Goal: Task Accomplishment & Management: Use online tool/utility

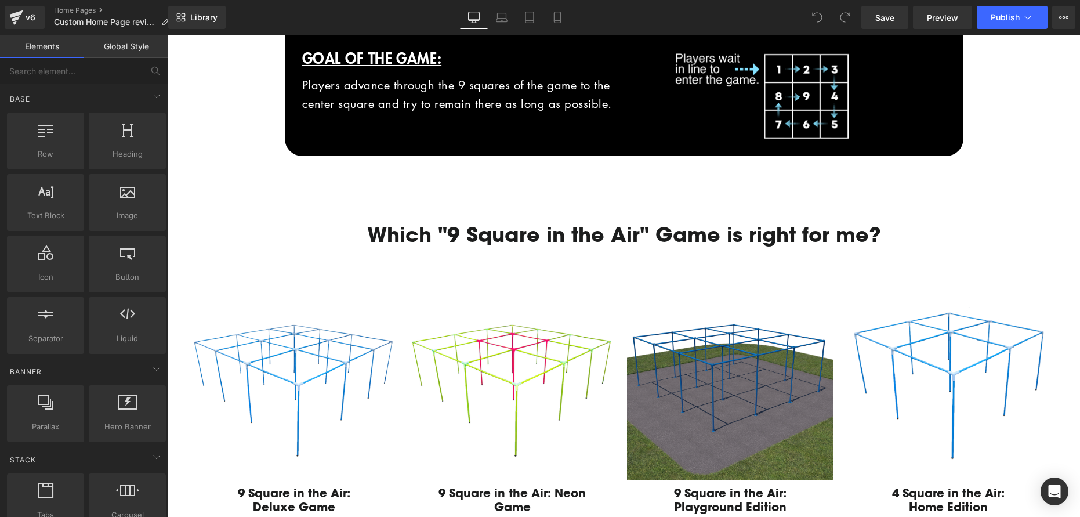
scroll to position [737, 0]
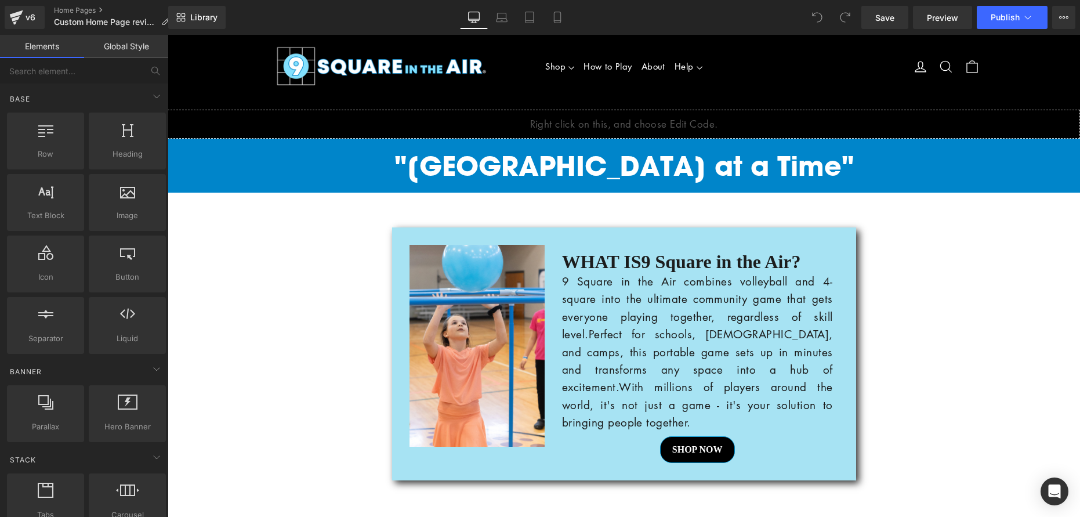
scroll to position [0, 0]
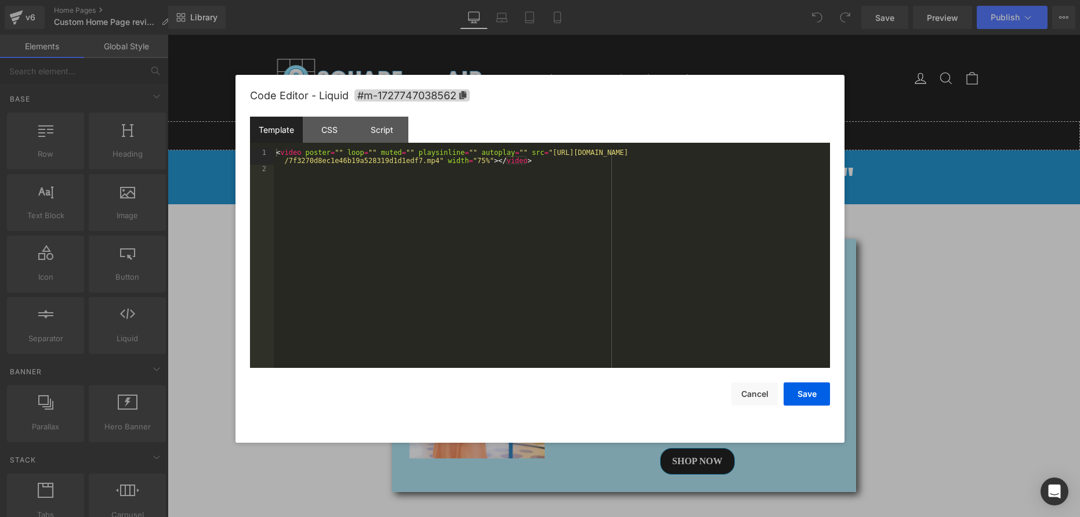
click at [595, 0] on div "You are previewing how the will restyle your page. You can not edit Elements in…" at bounding box center [540, 0] width 1080 height 0
click at [744, 395] on button "Cancel" at bounding box center [754, 393] width 46 height 23
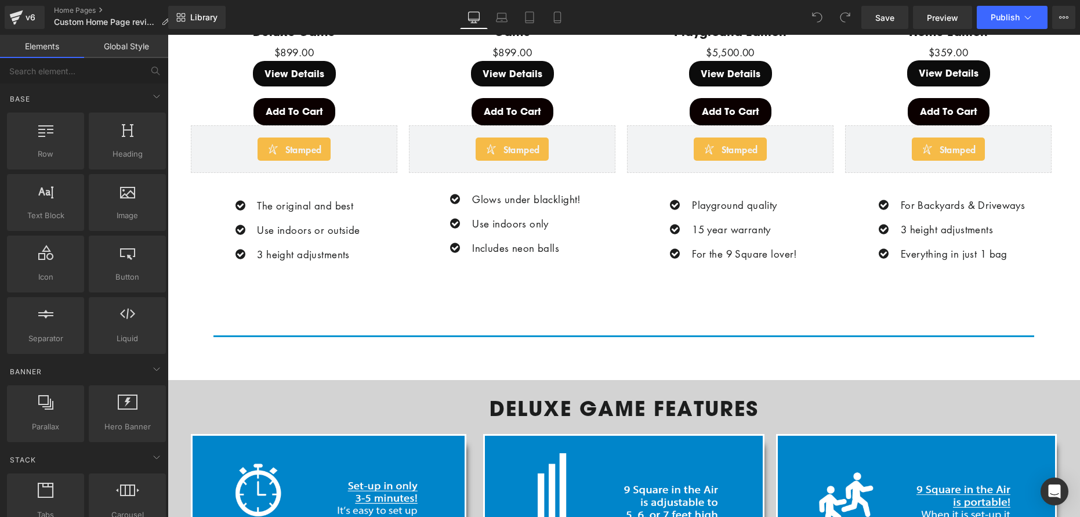
scroll to position [1204, 0]
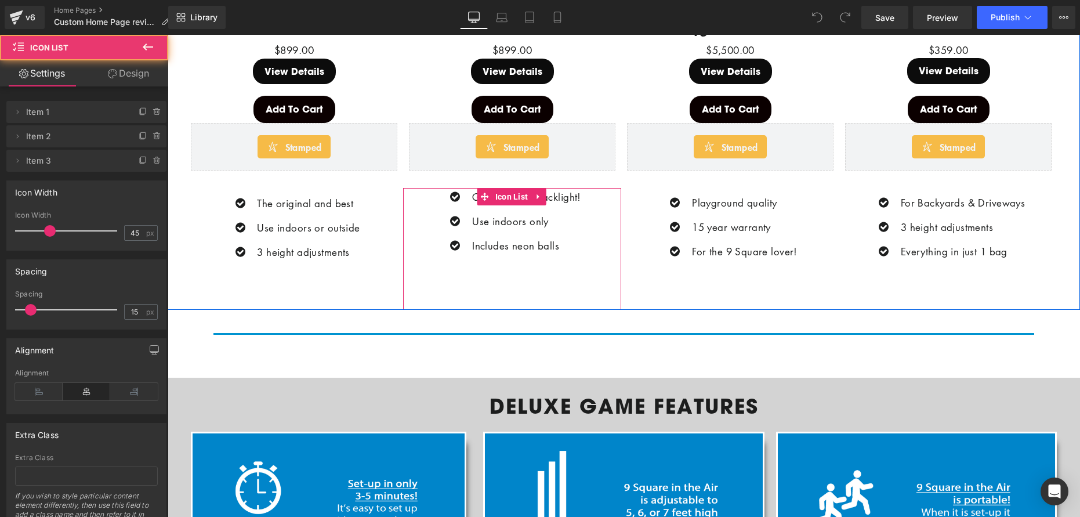
click at [603, 197] on div "Icon Glows under blacklight! Text Block Icon Use indoors only Text Block Icon I…" at bounding box center [512, 249] width 218 height 121
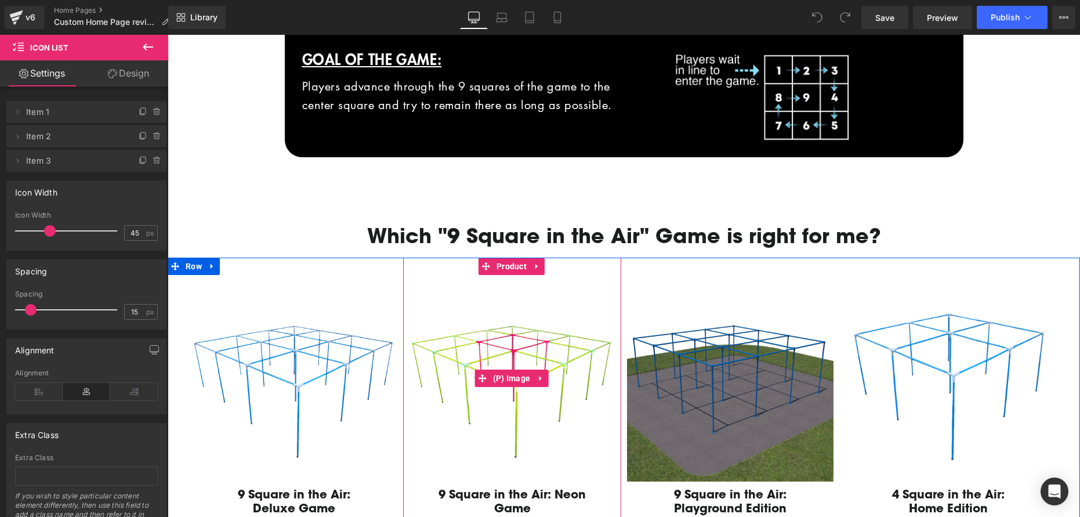
scroll to position [716, 0]
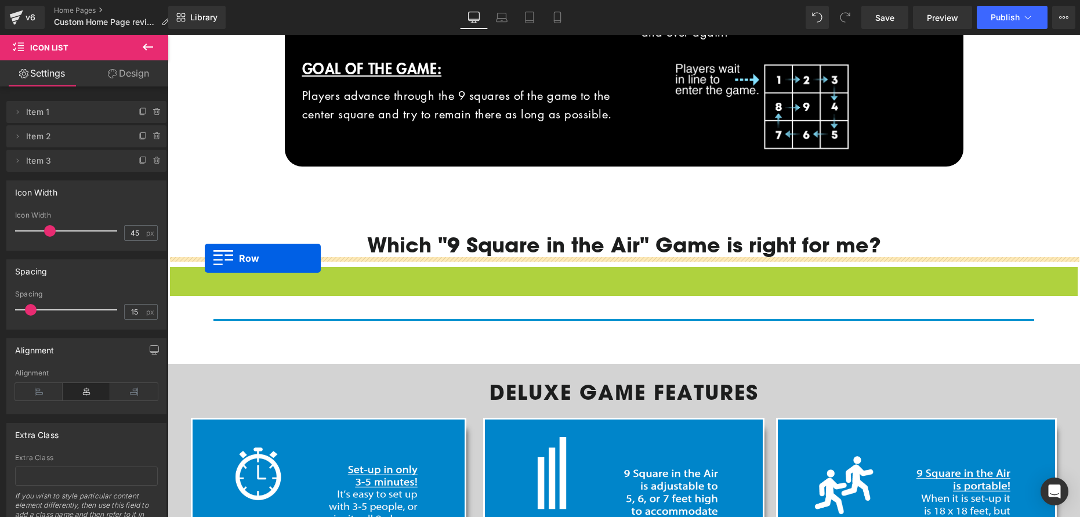
drag, startPoint x: 172, startPoint y: 274, endPoint x: 205, endPoint y: 258, distance: 36.0
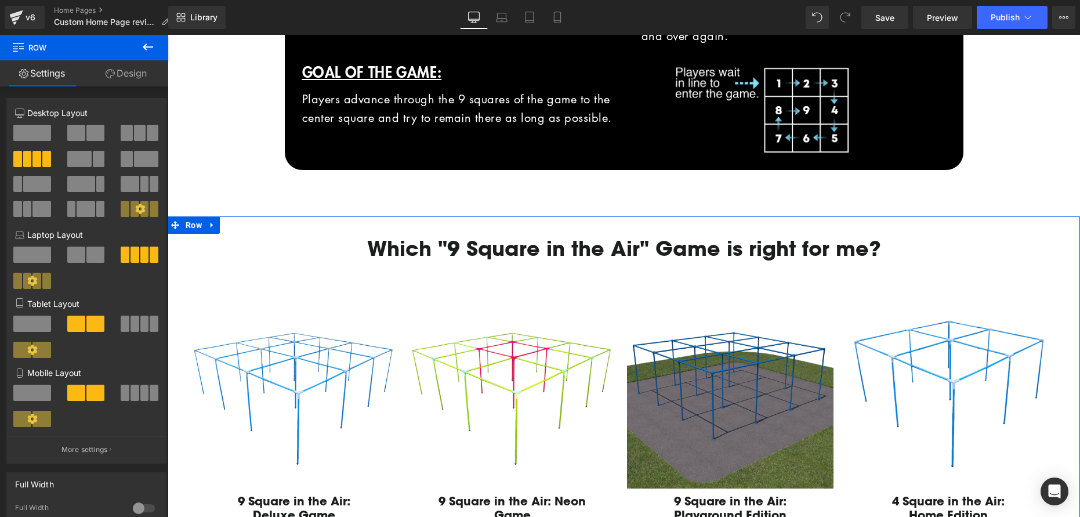
scroll to position [714, 0]
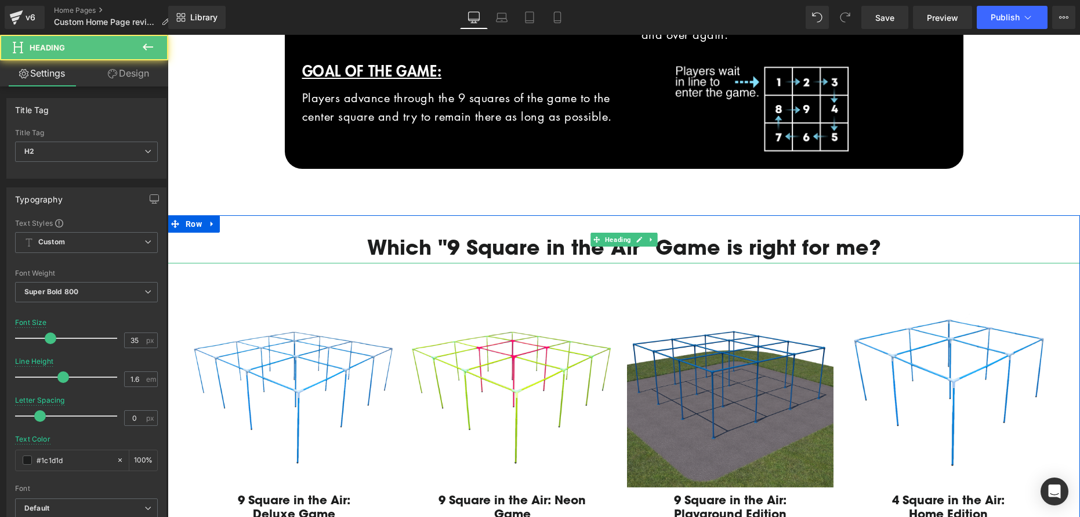
click at [343, 224] on div "Which "9 Square in the Air" Game is right for me?" at bounding box center [624, 239] width 912 height 48
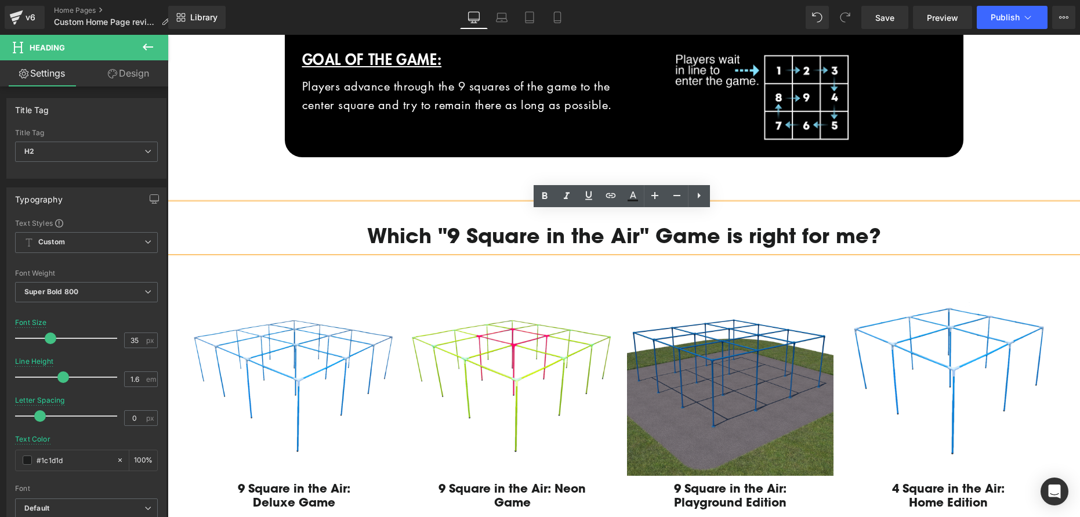
scroll to position [735, 0]
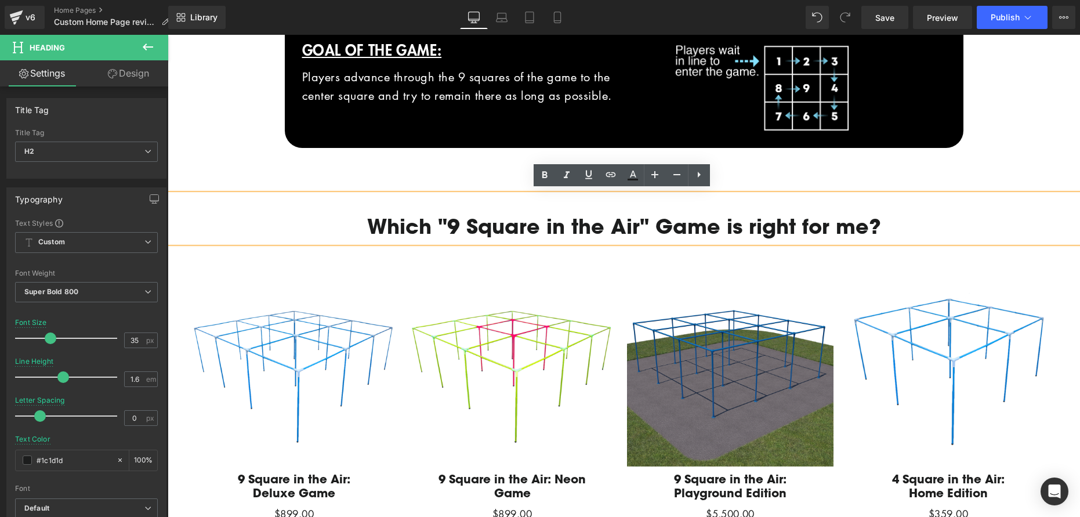
click at [226, 211] on h2 "Which "9 Square in the Air" Game is right for me?" at bounding box center [623, 226] width 900 height 32
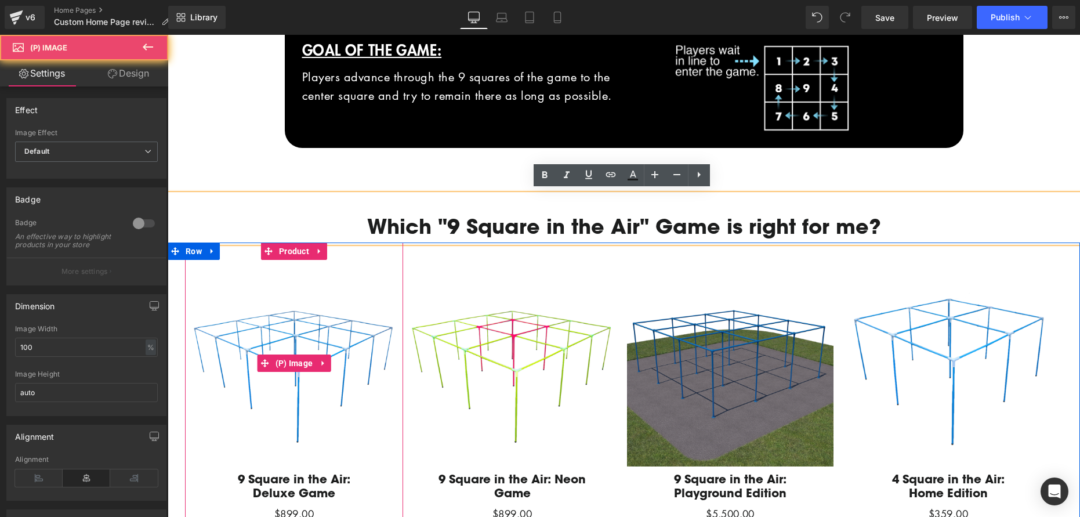
click at [234, 266] on img at bounding box center [294, 363] width 206 height 206
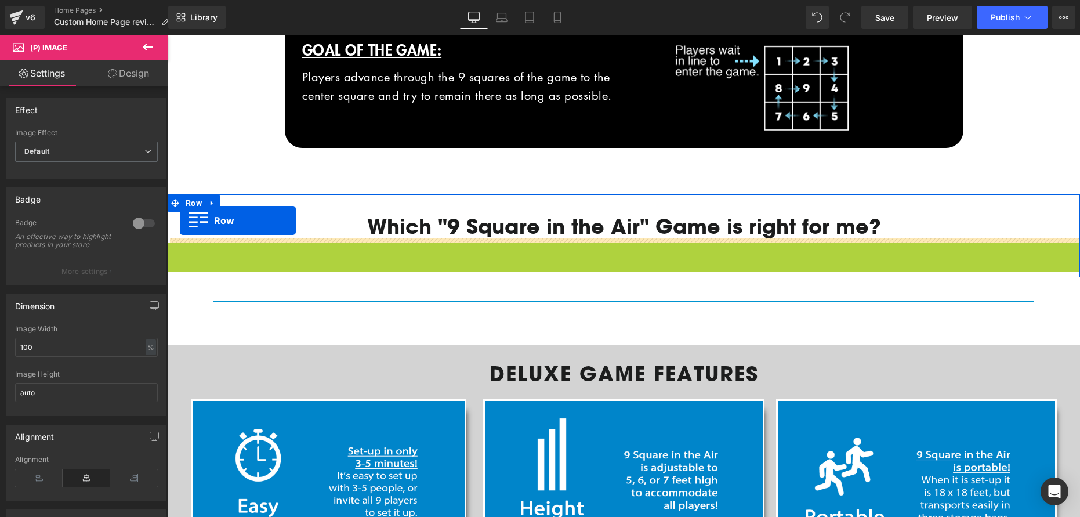
drag, startPoint x: 171, startPoint y: 244, endPoint x: 180, endPoint y: 220, distance: 24.8
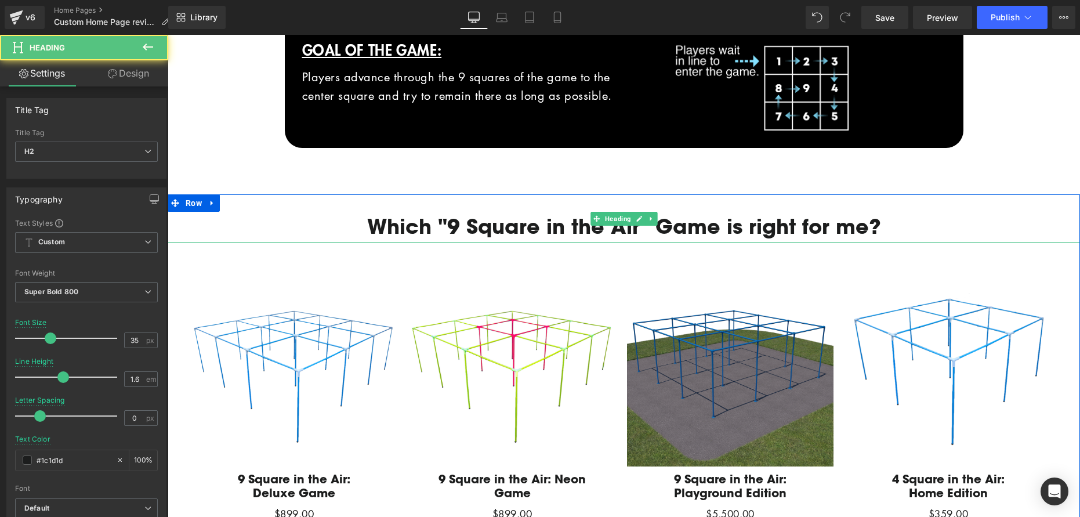
click at [281, 204] on div "Which "9 Square in the Air" Game is right for me?" at bounding box center [624, 218] width 912 height 48
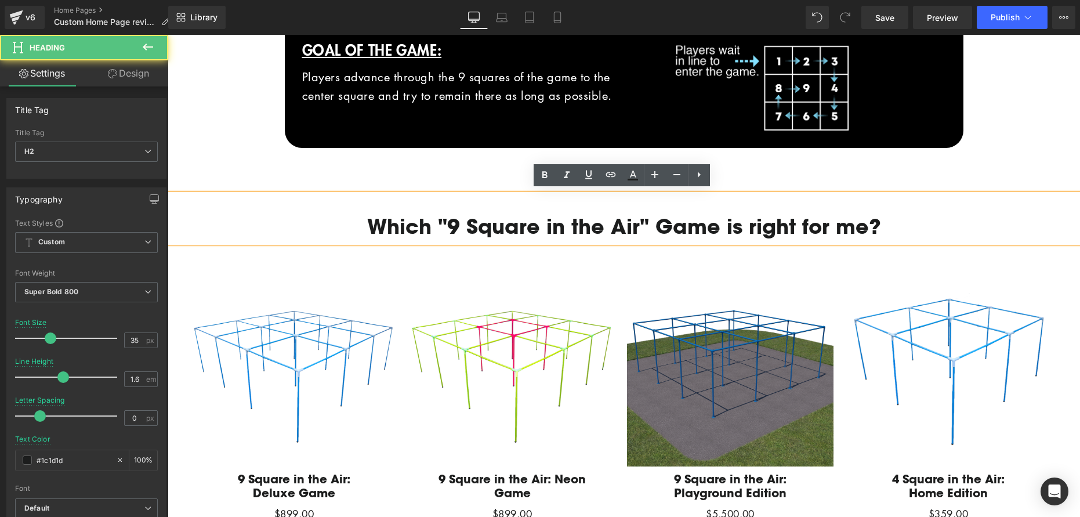
click at [244, 226] on h2 "Which "9 Square in the Air" Game is right for me?" at bounding box center [623, 226] width 900 height 32
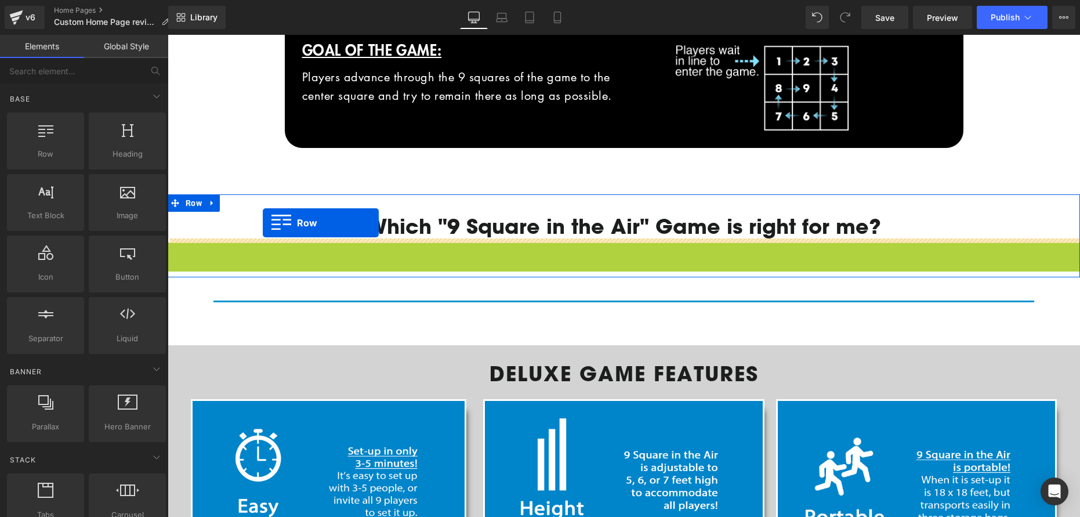
drag, startPoint x: 172, startPoint y: 249, endPoint x: 263, endPoint y: 222, distance: 95.0
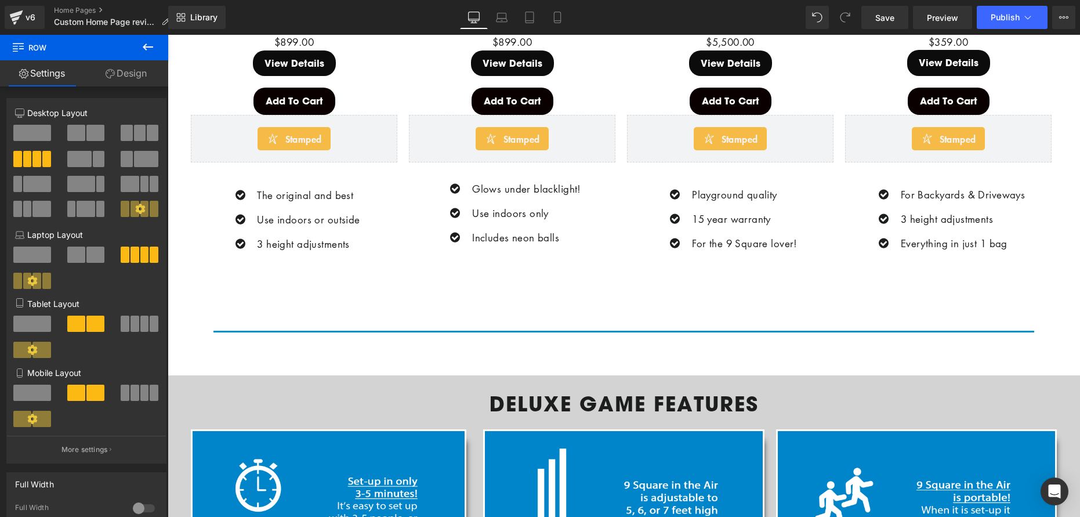
scroll to position [1156, 0]
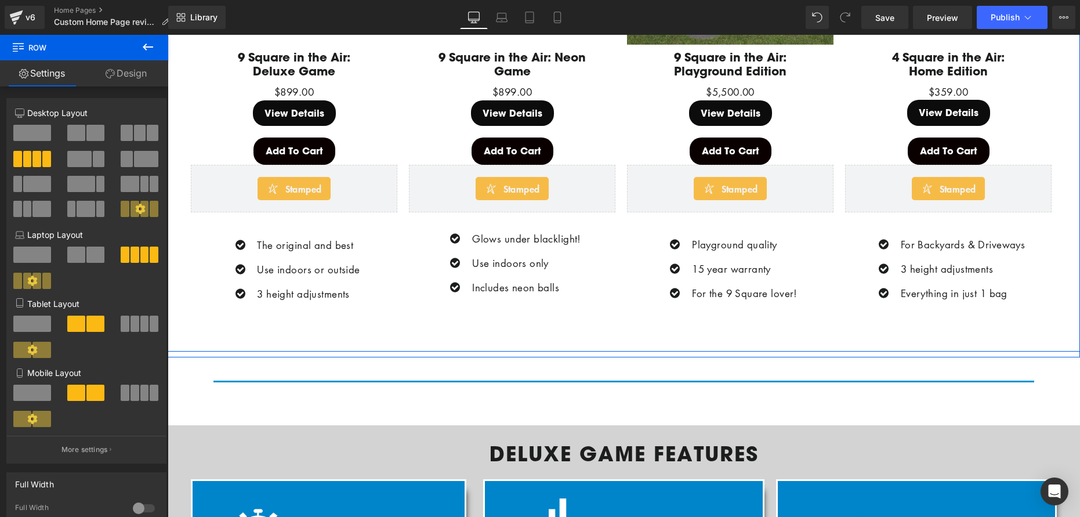
click at [170, 341] on div "Sale Off (P) Image 9 Square in the Air: Deluxe Game (P) Title $899.00 $899.00 (…" at bounding box center [624, 86] width 912 height 531
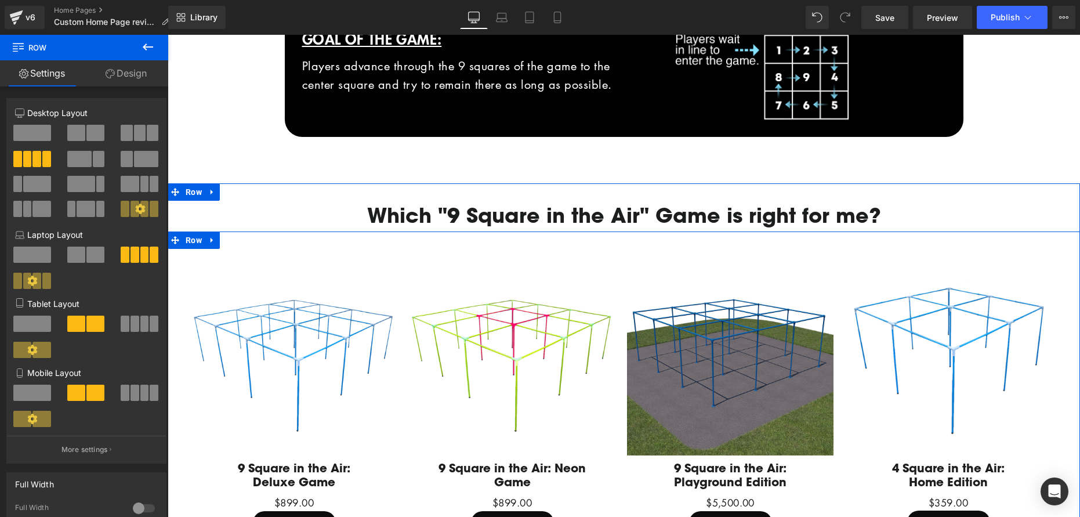
scroll to position [744, 0]
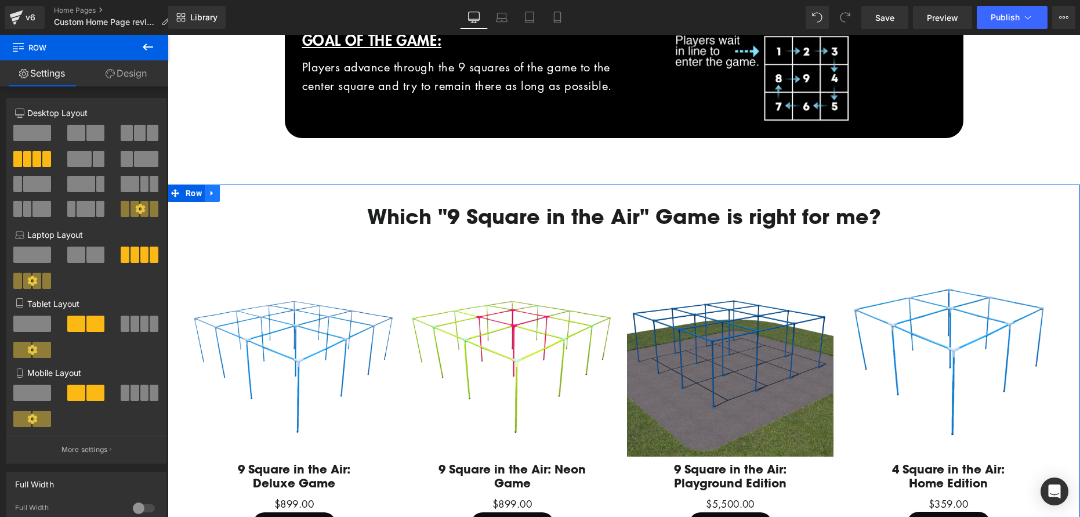
click at [213, 191] on icon at bounding box center [212, 193] width 8 height 9
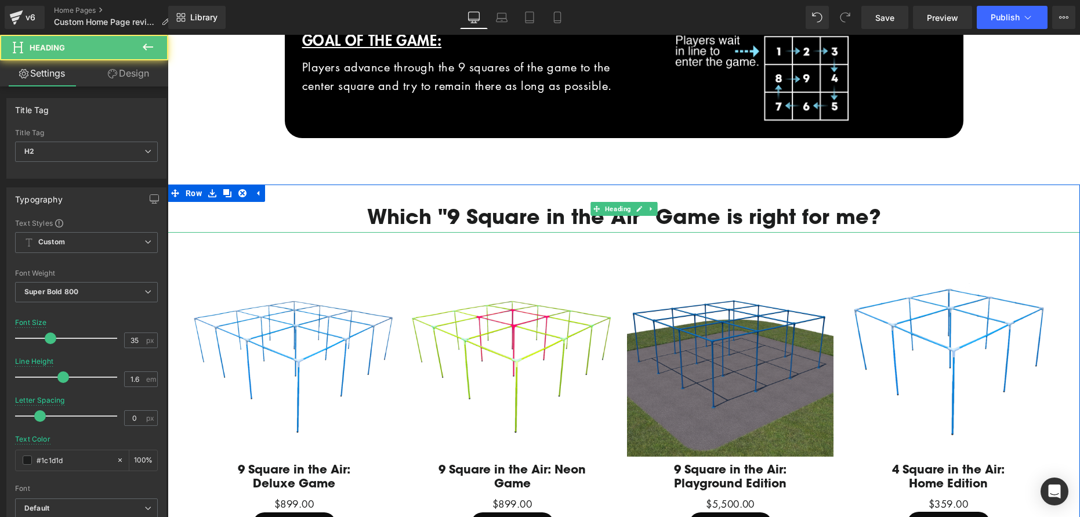
click at [956, 195] on div "Which "9 Square in the Air" Game is right for me?" at bounding box center [624, 208] width 912 height 48
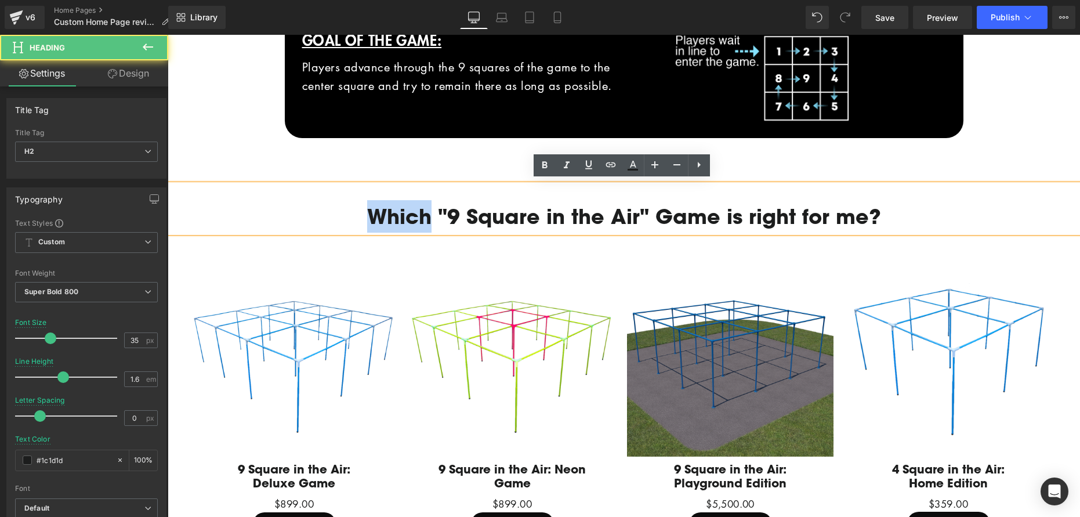
drag, startPoint x: 295, startPoint y: 219, endPoint x: 293, endPoint y: 206, distance: 13.0
click at [295, 219] on h2 "Which "9 Square in the Air" Game is right for me?" at bounding box center [623, 216] width 900 height 32
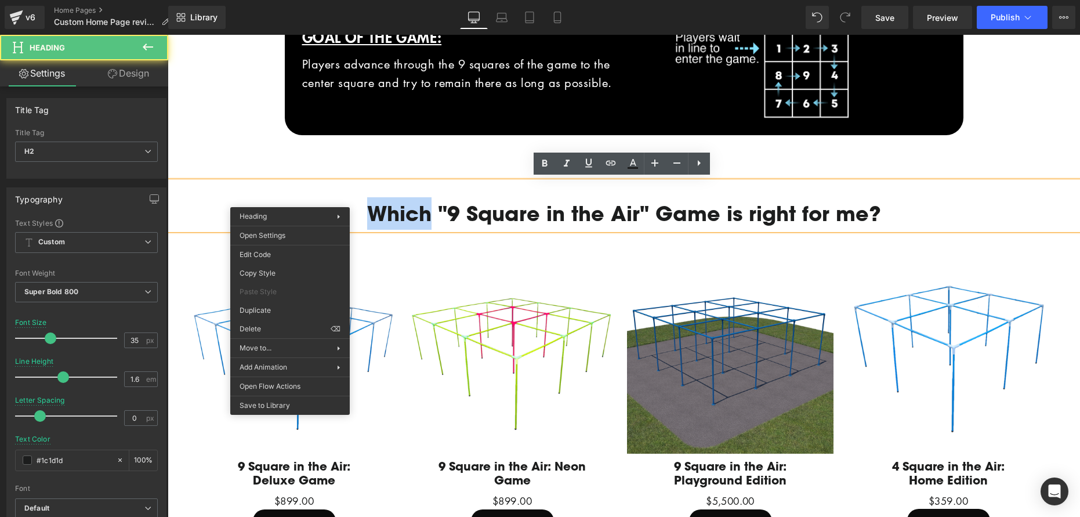
scroll to position [748, 0]
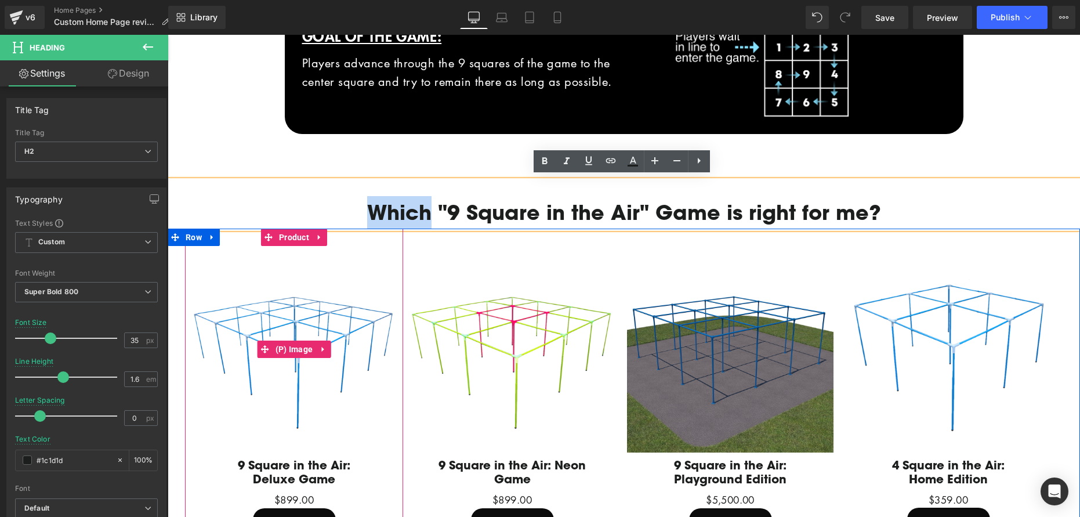
click at [260, 0] on div "Row You are previewing how the will restyle your page. You can not edit Element…" at bounding box center [540, 0] width 1080 height 0
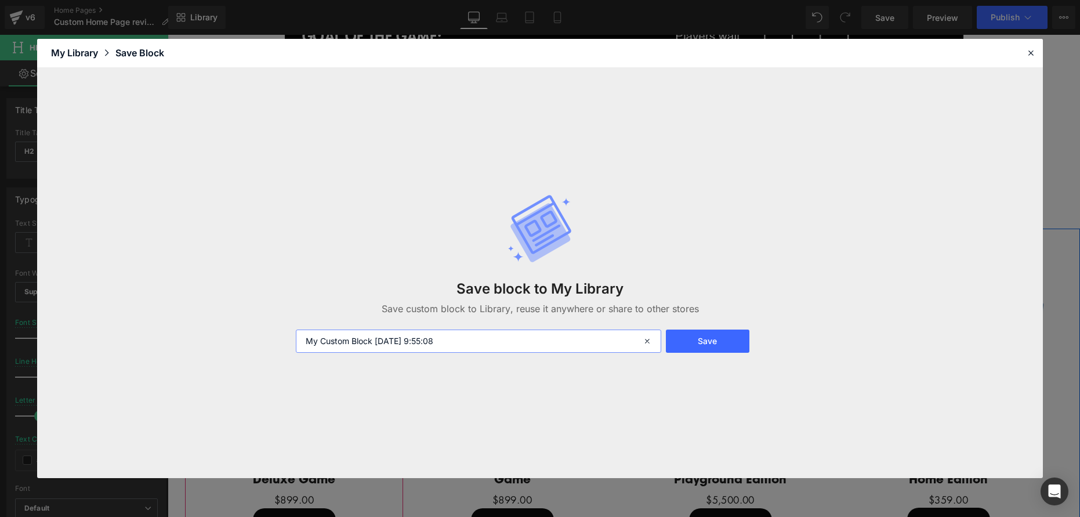
click at [582, 346] on input "My Custom Block [DATE] 9:55:08" at bounding box center [478, 340] width 365 height 23
drag, startPoint x: 558, startPoint y: 339, endPoint x: 212, endPoint y: 337, distance: 346.7
click at [212, 338] on div "Save block to My Library Save custom block to Library, reuse it anywhere or sha…" at bounding box center [539, 273] width 1005 height 410
type input "Which Game is right for me?"
click at [704, 336] on button "Save" at bounding box center [707, 340] width 83 height 23
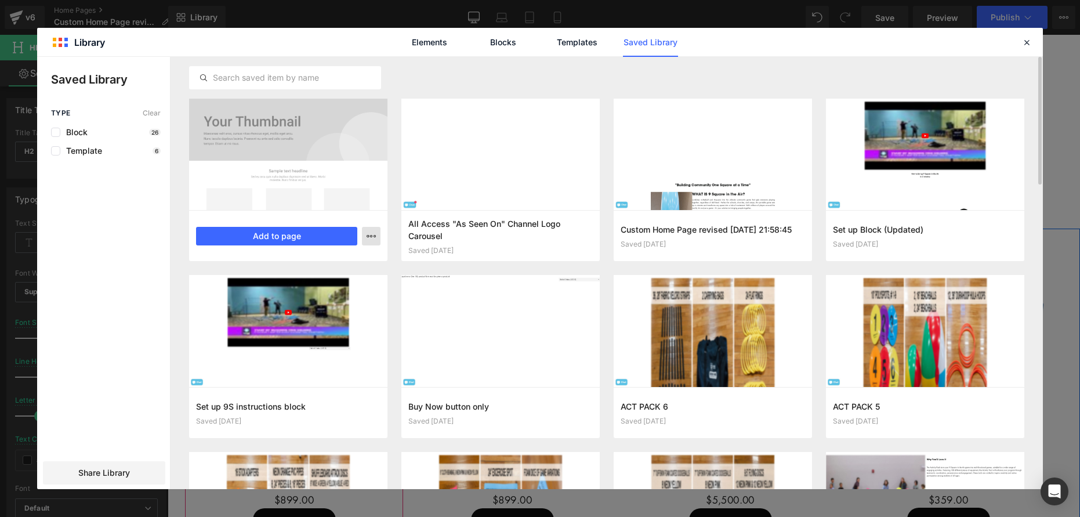
click at [372, 230] on button "button" at bounding box center [371, 236] width 19 height 19
click at [308, 151] on div at bounding box center [539, 273] width 1005 height 432
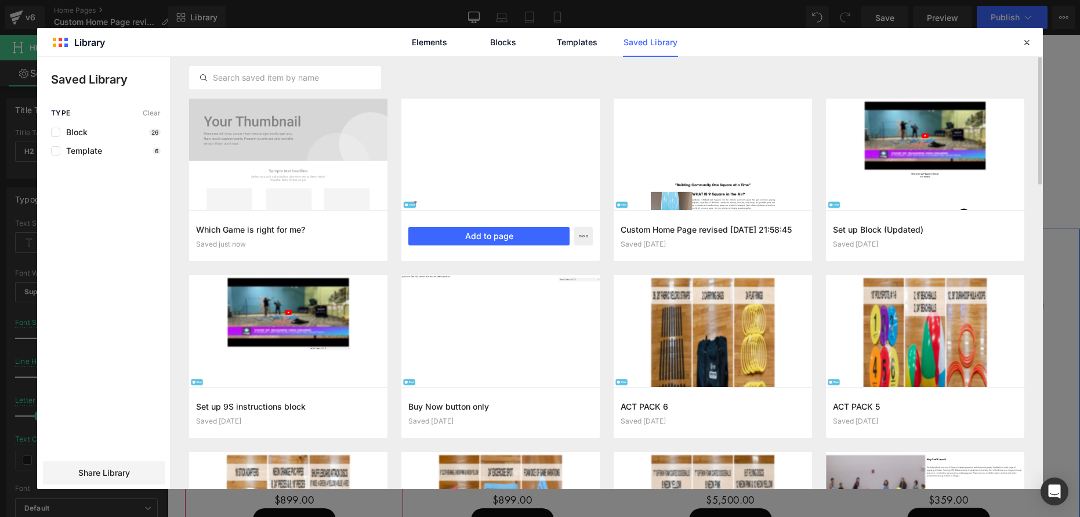
click at [471, 152] on div at bounding box center [500, 154] width 198 height 111
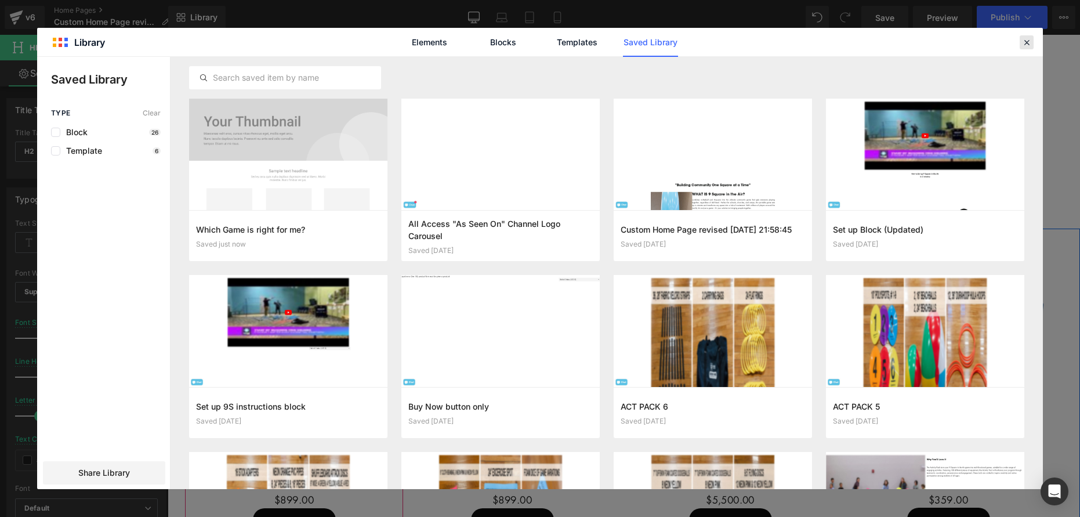
click at [1025, 42] on icon at bounding box center [1026, 42] width 10 height 10
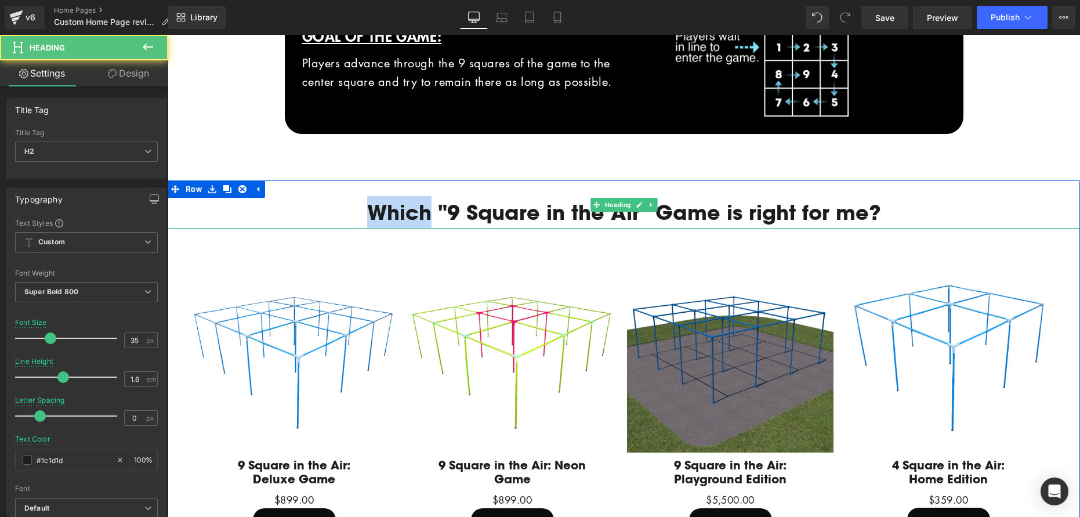
click at [420, 205] on h2 "Which "9 Square in the Air" Game is right for me?" at bounding box center [623, 212] width 900 height 32
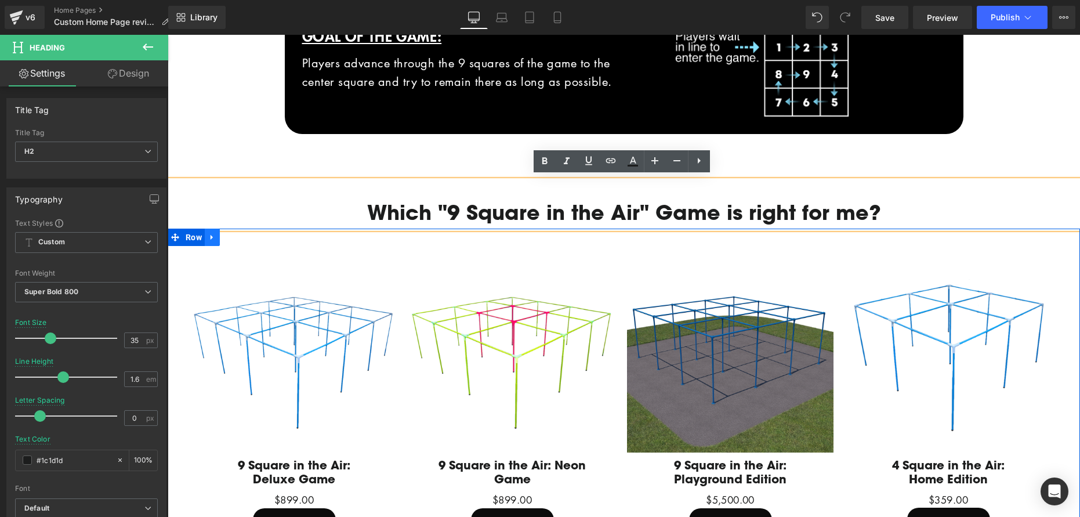
click at [212, 237] on icon at bounding box center [212, 237] width 8 height 9
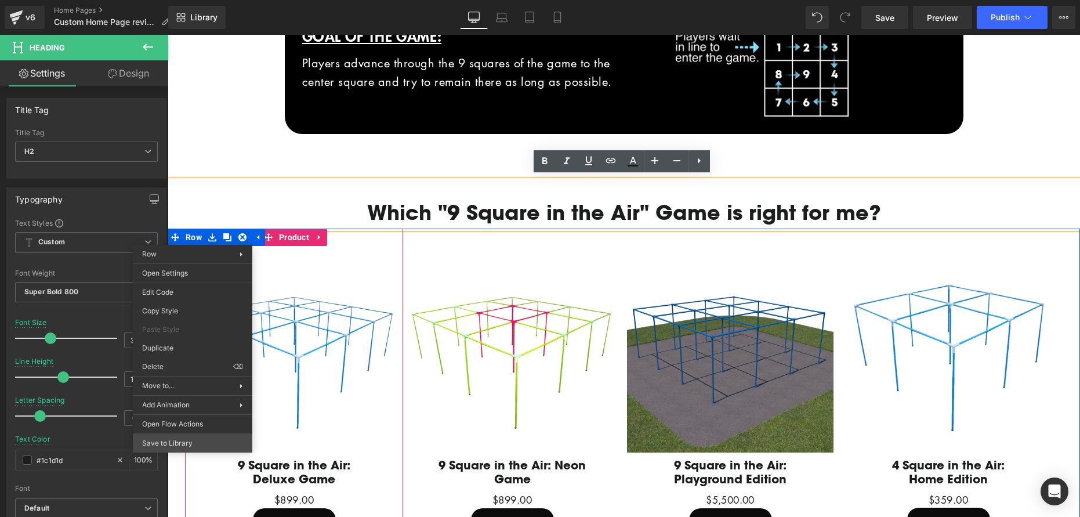
click at [202, 0] on div "Row You are previewing how the will restyle your page. You can not edit Element…" at bounding box center [540, 0] width 1080 height 0
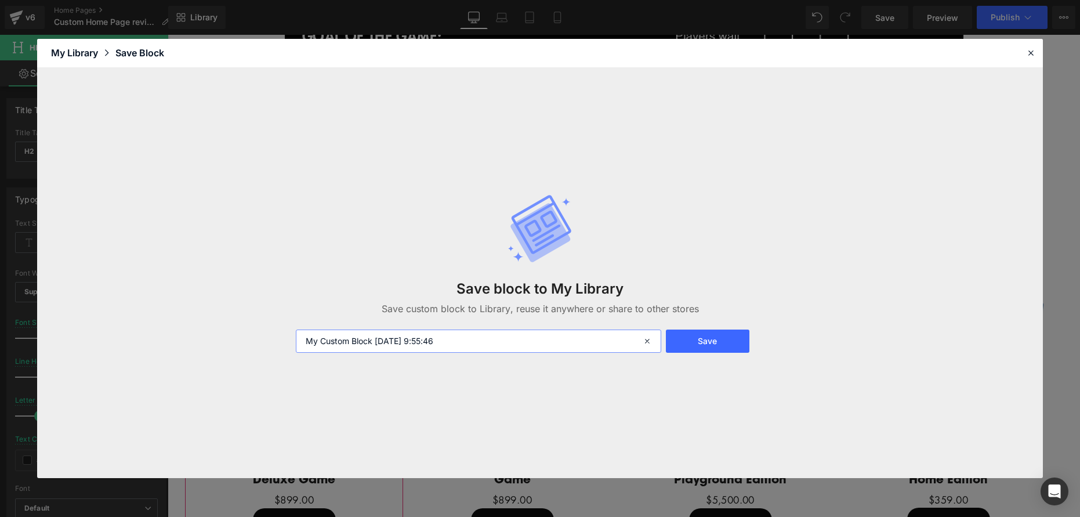
drag, startPoint x: 289, startPoint y: 333, endPoint x: 226, endPoint y: 336, distance: 63.3
click at [225, 336] on div "Save block to My Library Save custom block to Library, reuse it anywhere or sha…" at bounding box center [539, 273] width 1005 height 410
type input "4 Game columns for "Which Game is right for me""
click at [689, 340] on button "Save" at bounding box center [707, 340] width 83 height 23
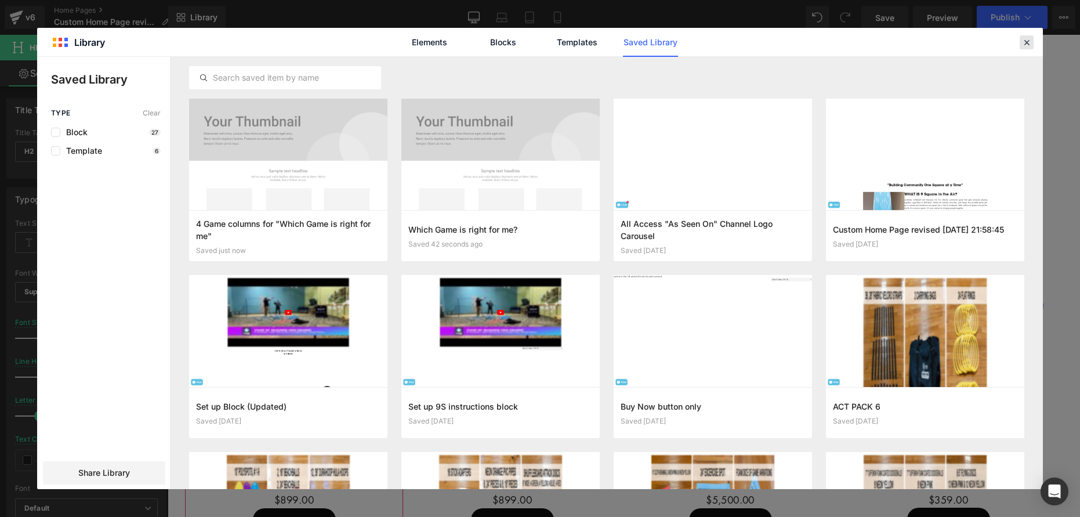
drag, startPoint x: 1025, startPoint y: 38, endPoint x: 824, endPoint y: 55, distance: 201.4
click at [1025, 38] on icon at bounding box center [1026, 42] width 10 height 10
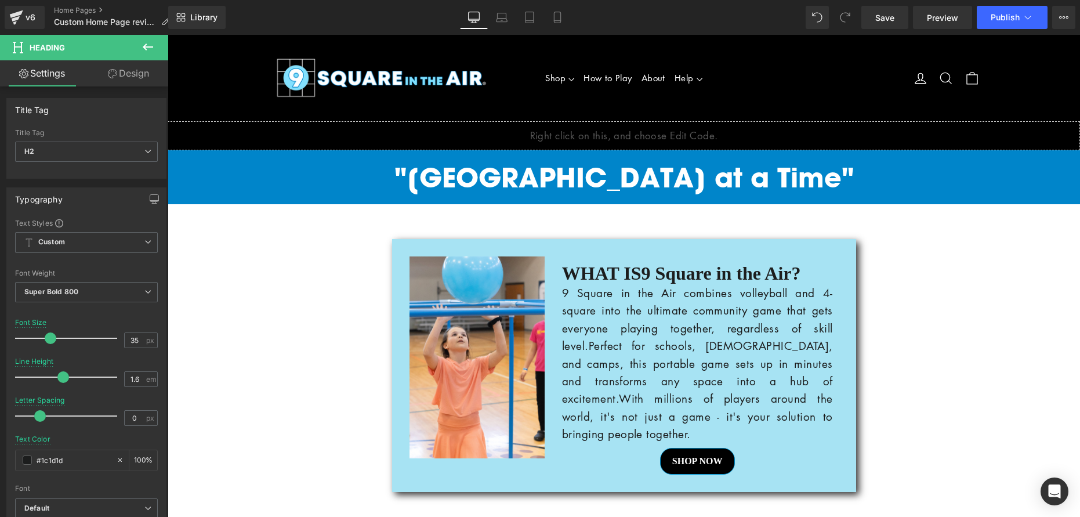
scroll to position [0, 0]
click at [944, 12] on span "Preview" at bounding box center [941, 18] width 31 height 12
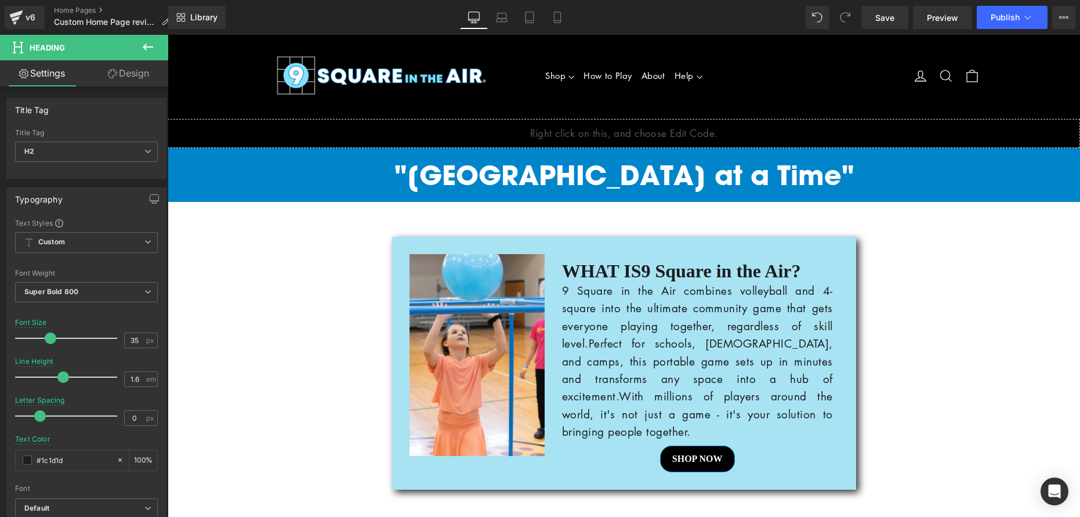
scroll to position [7, 0]
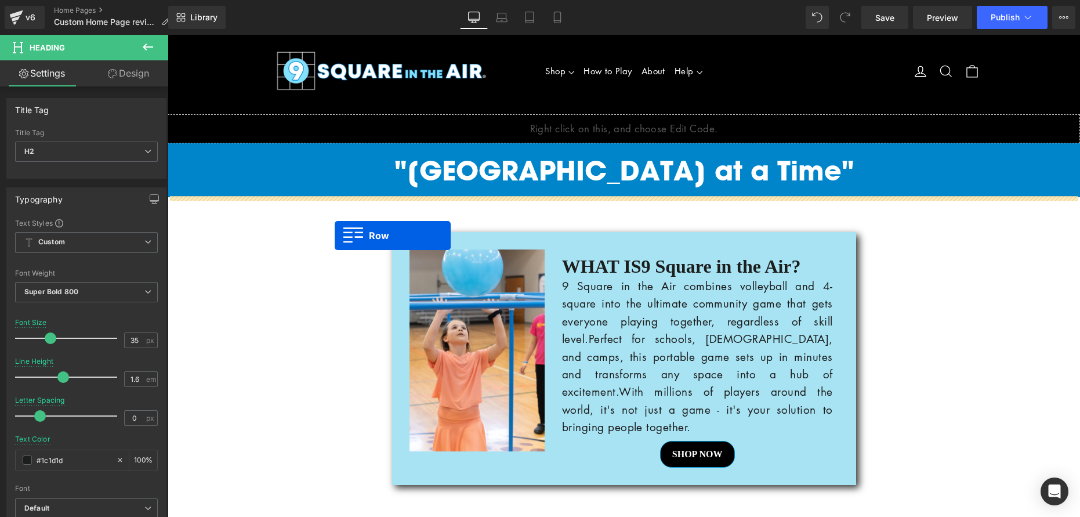
drag, startPoint x: 174, startPoint y: 337, endPoint x: 335, endPoint y: 235, distance: 190.3
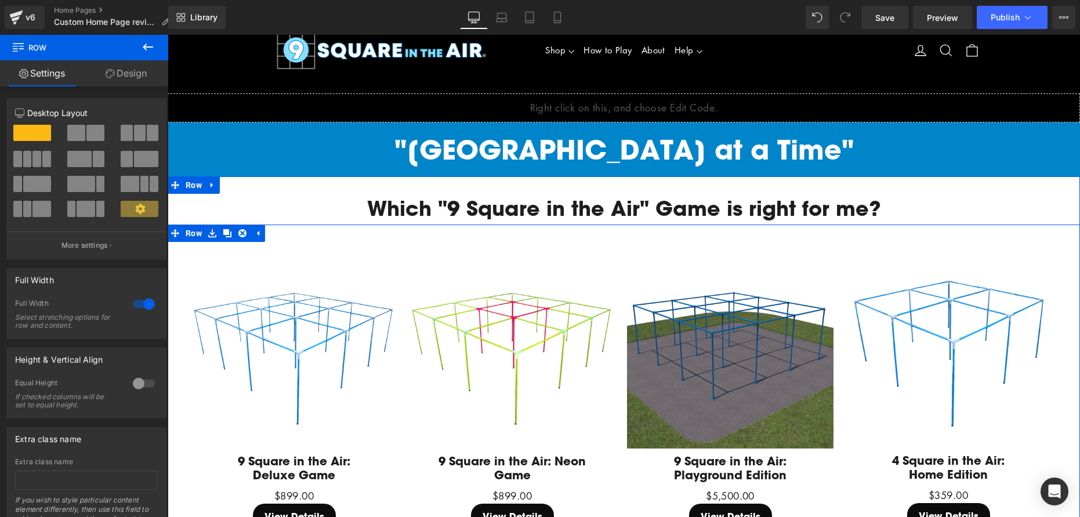
scroll to position [40, 0]
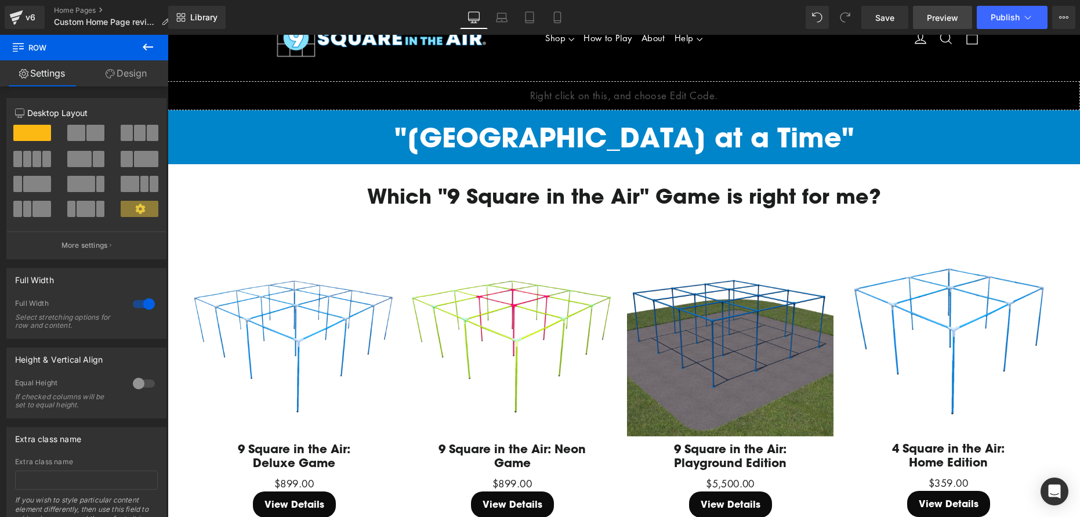
click at [946, 13] on span "Preview" at bounding box center [941, 18] width 31 height 12
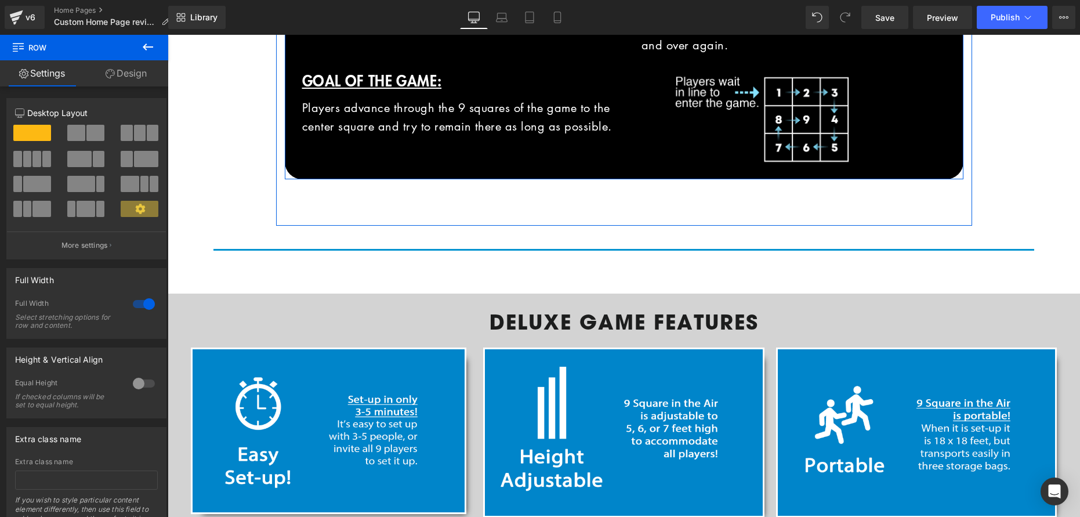
scroll to position [1291, 0]
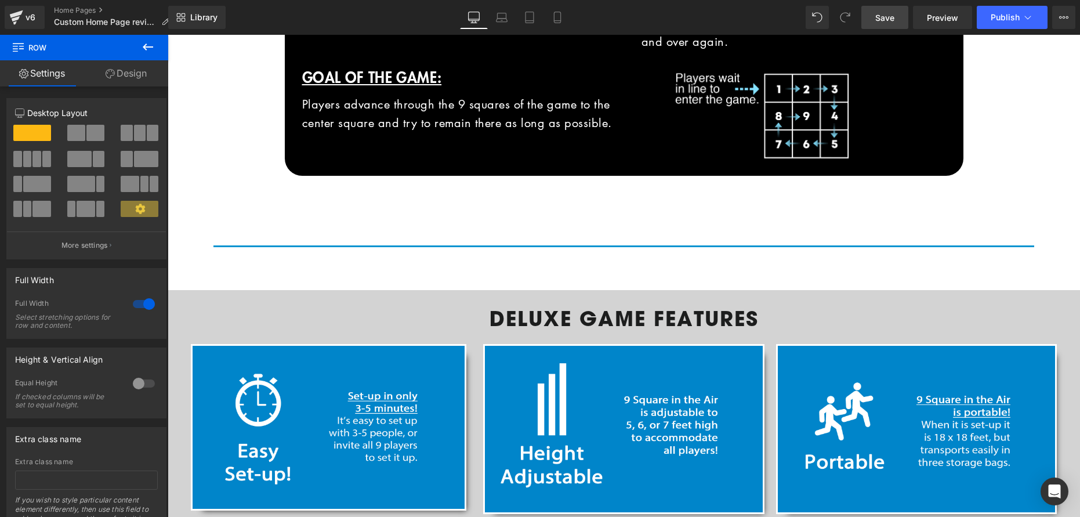
click at [896, 16] on link "Save" at bounding box center [884, 17] width 47 height 23
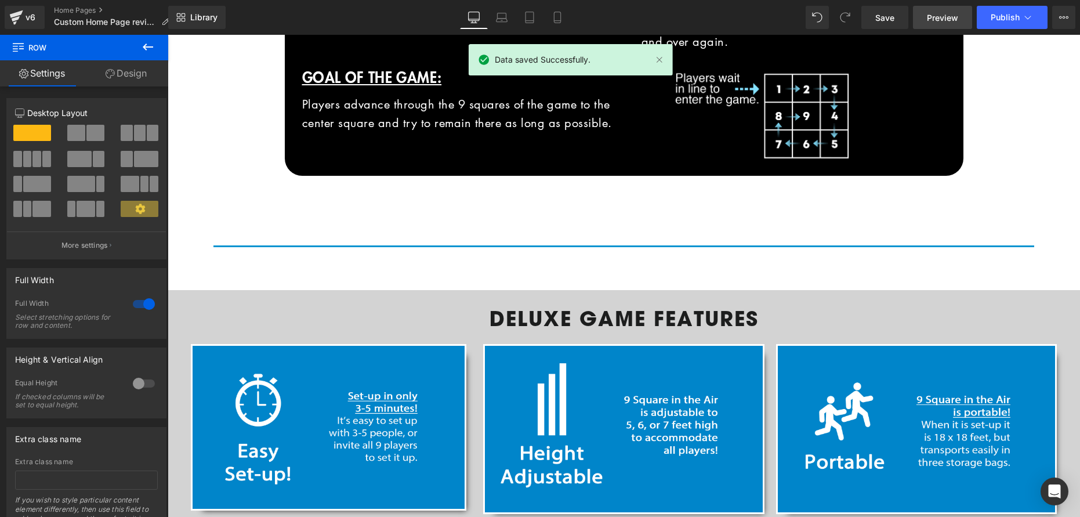
click at [939, 19] on span "Preview" at bounding box center [941, 18] width 31 height 12
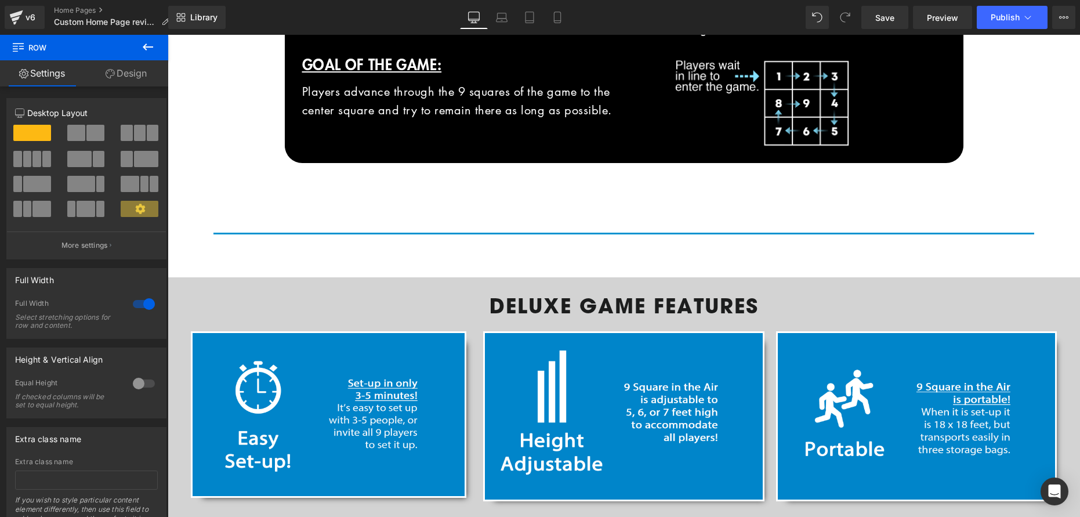
scroll to position [1306, 0]
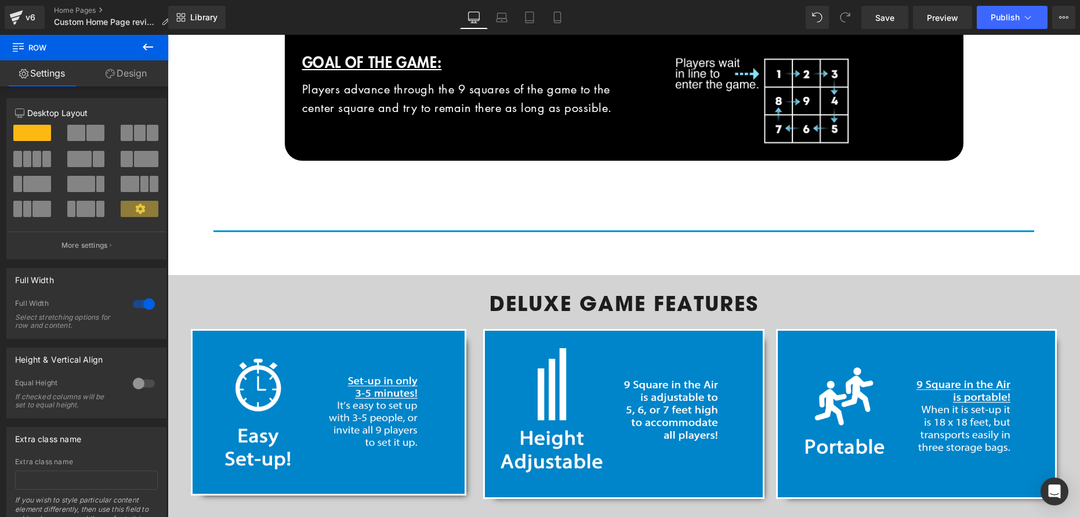
click at [148, 42] on icon at bounding box center [148, 47] width 14 height 14
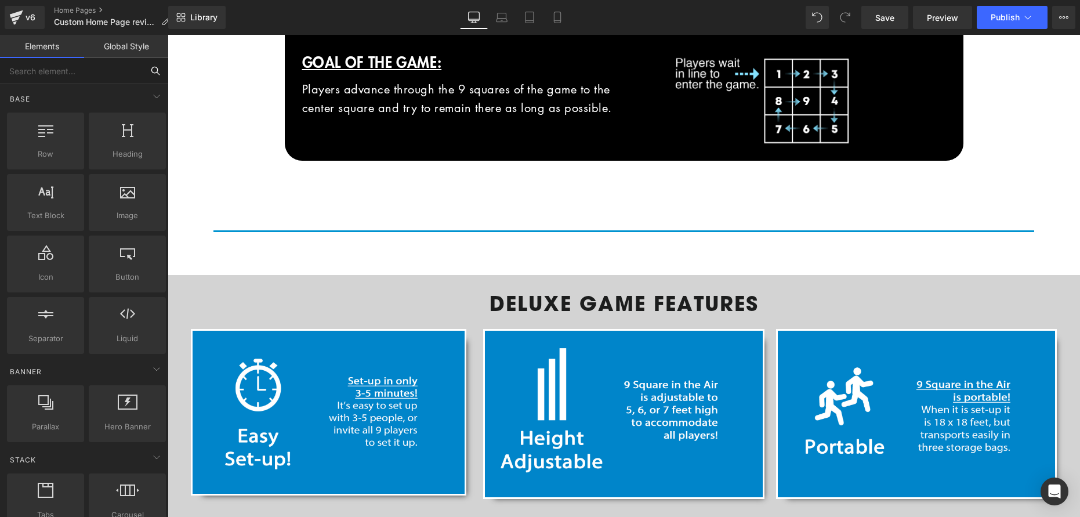
click at [78, 70] on input "text" at bounding box center [71, 71] width 143 height 26
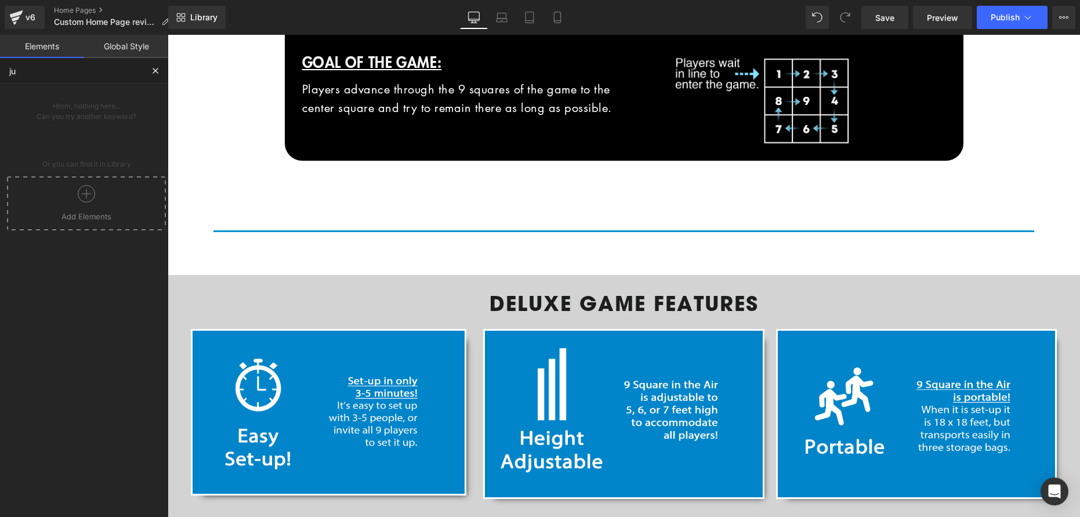
type input "j"
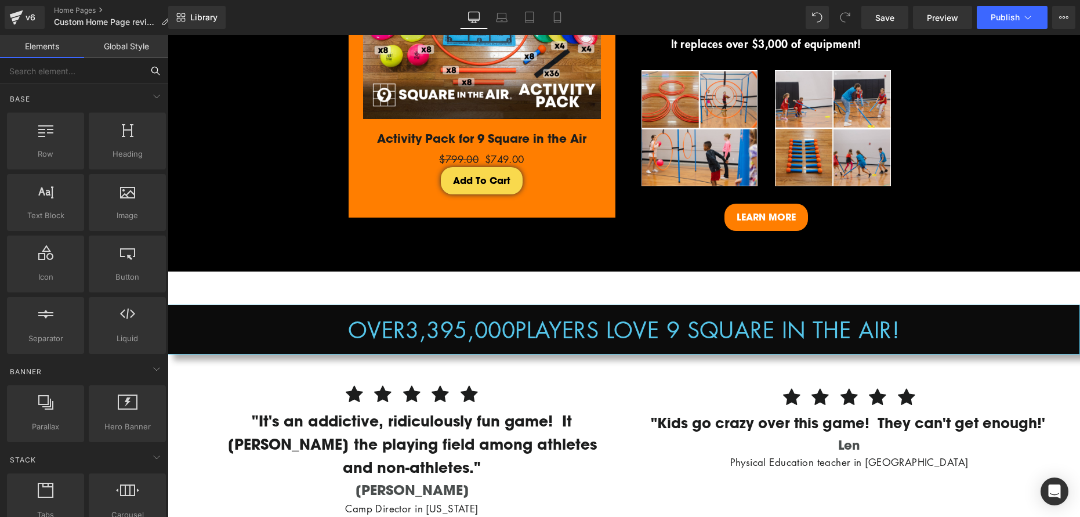
scroll to position [2103, 0]
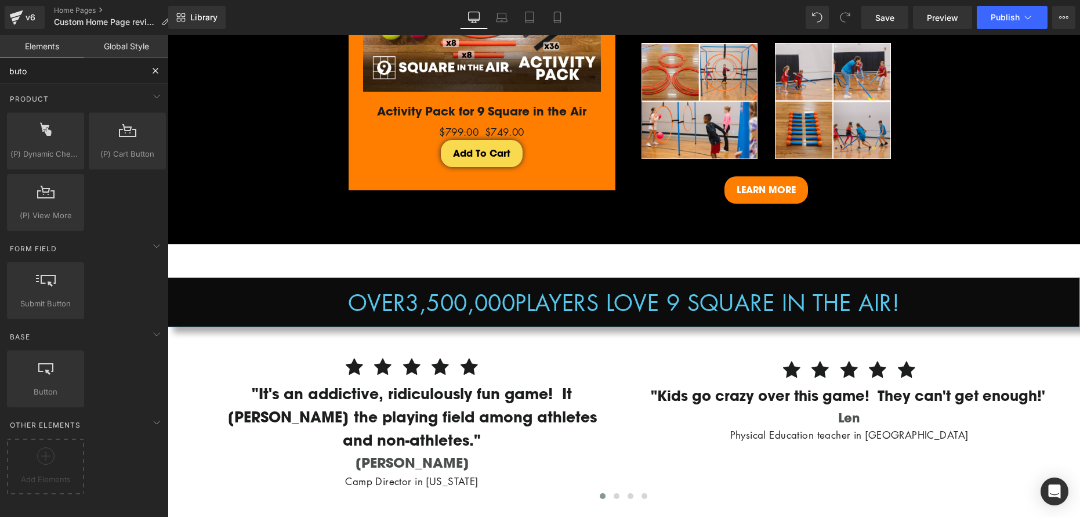
type input "buton"
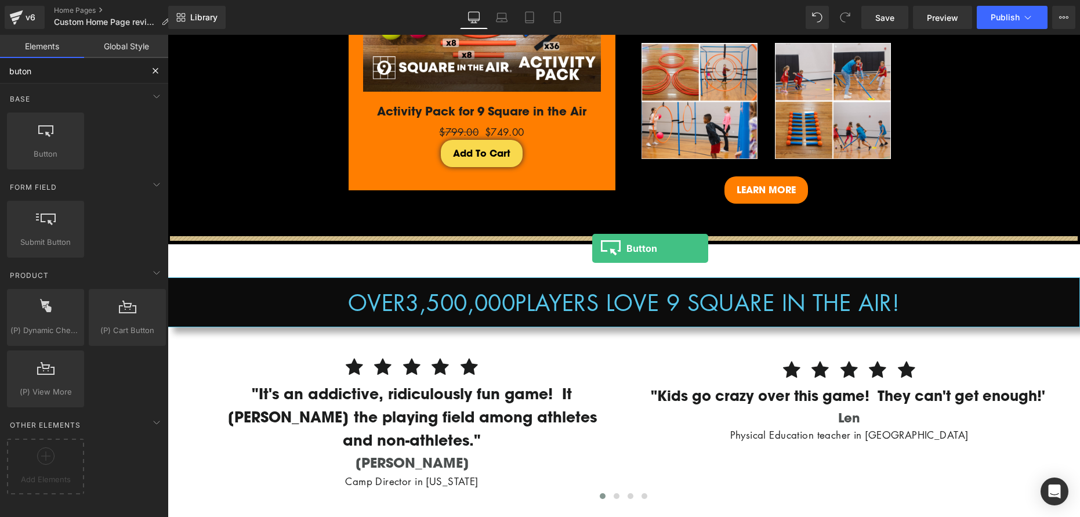
drag, startPoint x: 213, startPoint y: 184, endPoint x: 592, endPoint y: 248, distance: 384.0
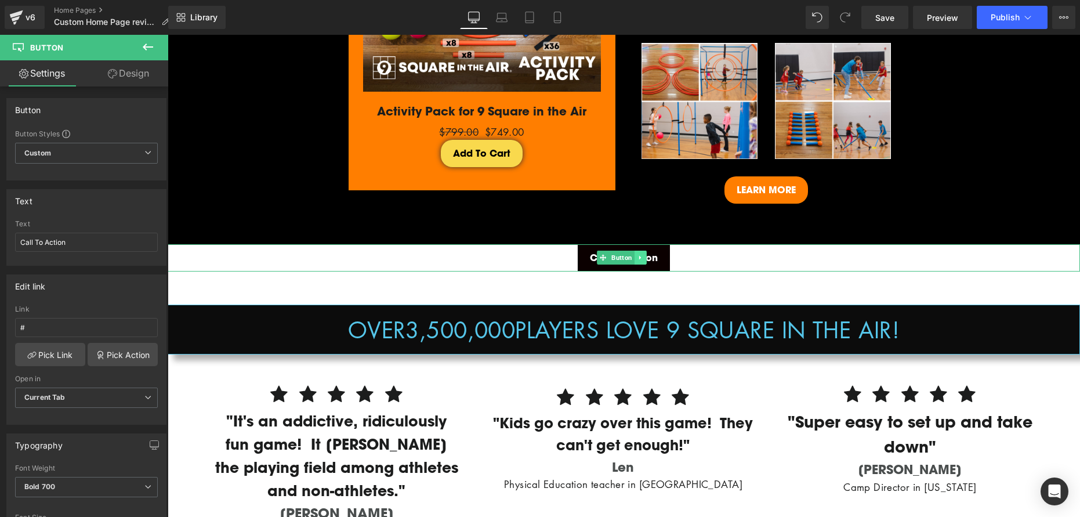
click at [643, 250] on link at bounding box center [640, 257] width 12 height 14
click at [118, 73] on link "Design" at bounding box center [128, 73] width 84 height 26
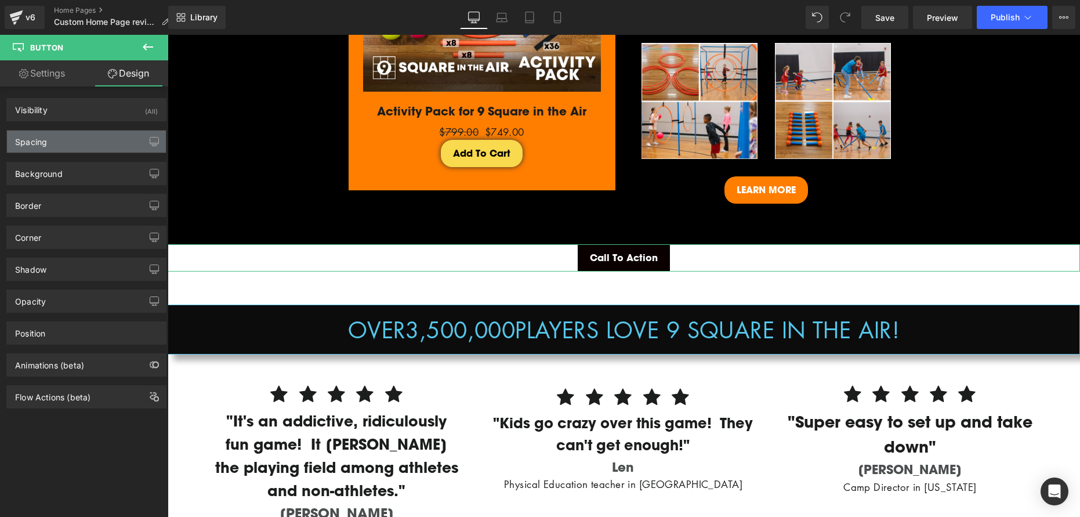
click at [81, 144] on div "Spacing" at bounding box center [86, 141] width 159 height 22
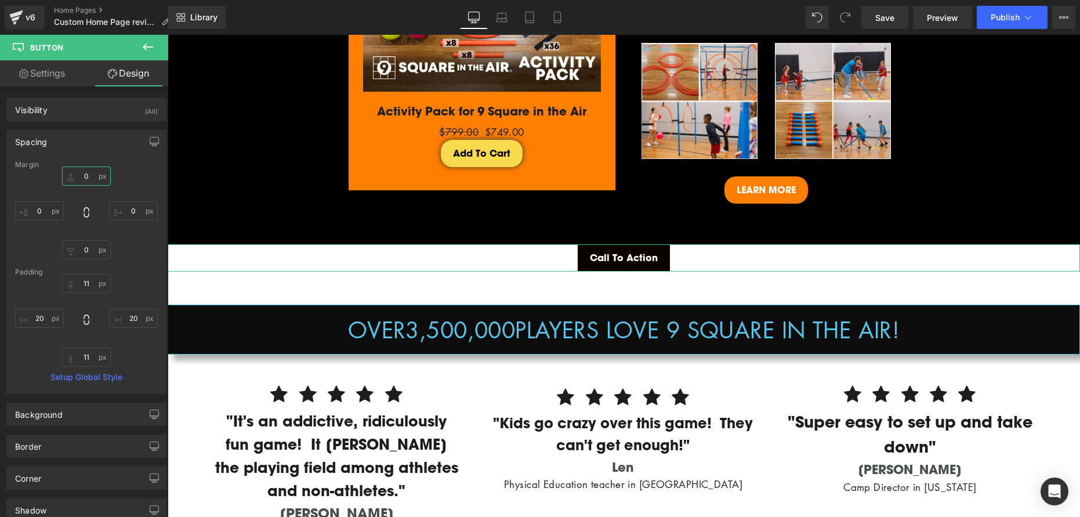
drag, startPoint x: 82, startPoint y: 176, endPoint x: 113, endPoint y: 180, distance: 31.0
click at [114, 180] on div "0 0 0 0" at bounding box center [86, 212] width 143 height 93
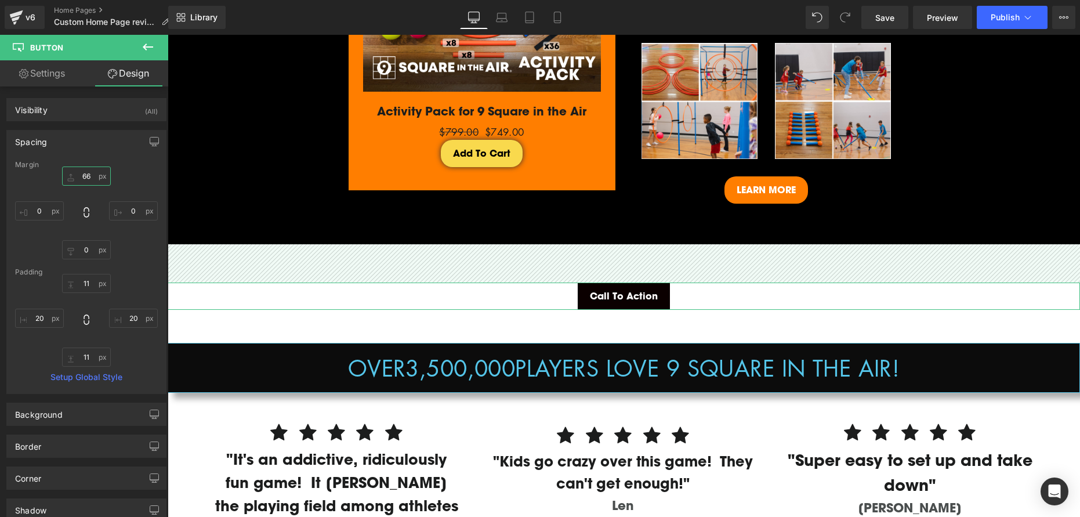
drag, startPoint x: 82, startPoint y: 167, endPoint x: 86, endPoint y: 136, distance: 31.0
click at [86, 136] on div "Spacing [GEOGRAPHIC_DATA] 0 0 0 0 [GEOGRAPHIC_DATA] 11 20 11 20 Setup Global St…" at bounding box center [86, 262] width 160 height 264
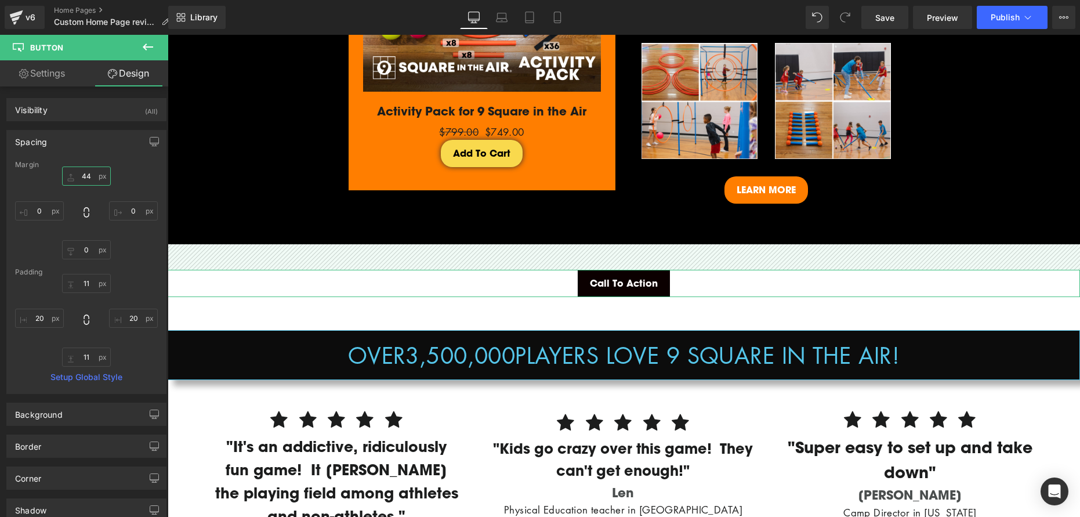
drag, startPoint x: 88, startPoint y: 184, endPoint x: 91, endPoint y: 189, distance: 6.3
click at [91, 189] on div "0 0 0 0" at bounding box center [86, 212] width 143 height 93
click at [81, 177] on input "0" at bounding box center [86, 175] width 49 height 19
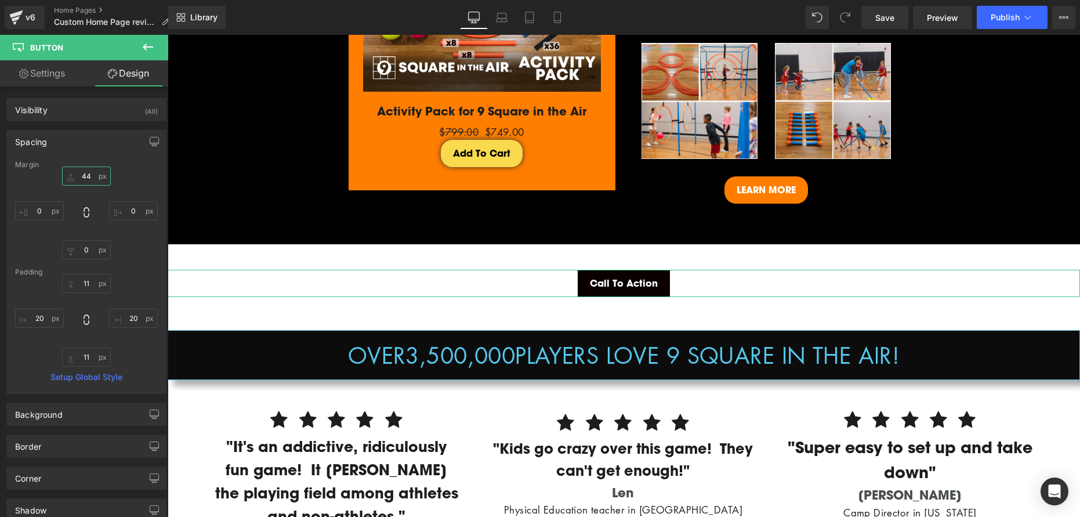
drag, startPoint x: 81, startPoint y: 177, endPoint x: 89, endPoint y: 179, distance: 8.3
click at [83, 178] on input "0" at bounding box center [86, 175] width 49 height 19
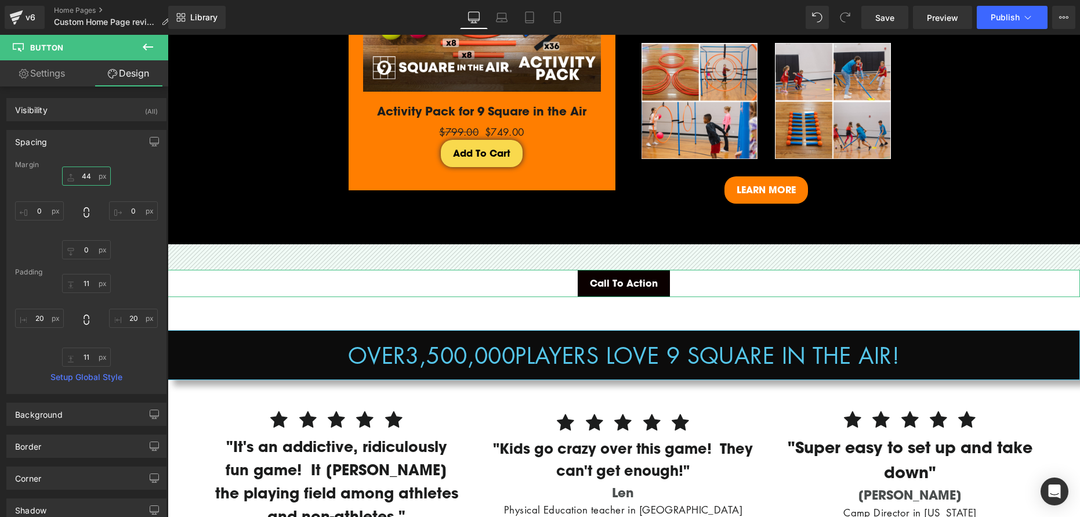
click at [85, 173] on input "0" at bounding box center [86, 175] width 49 height 19
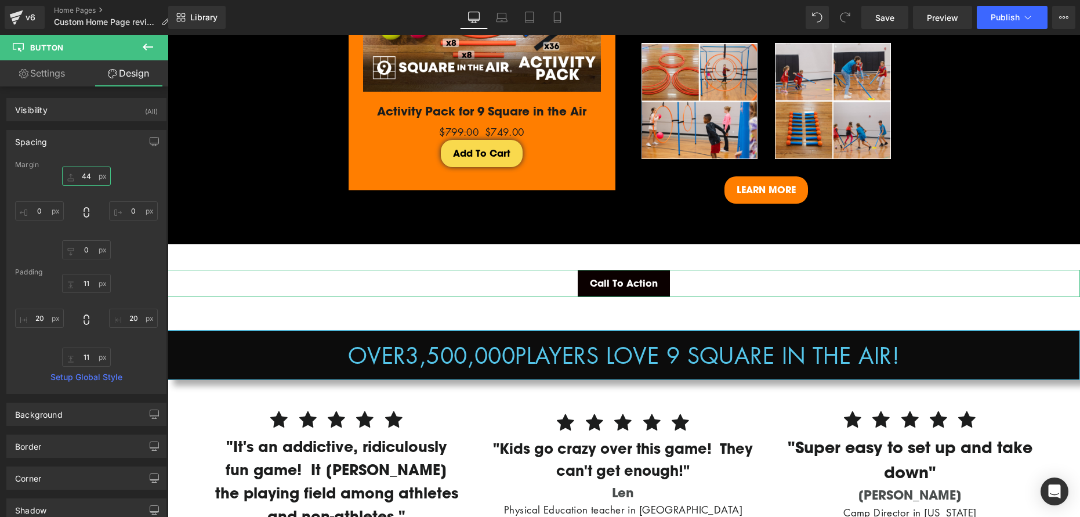
drag, startPoint x: 85, startPoint y: 173, endPoint x: 103, endPoint y: 170, distance: 17.5
click at [89, 173] on input "0" at bounding box center [86, 175] width 49 height 19
type input "44"
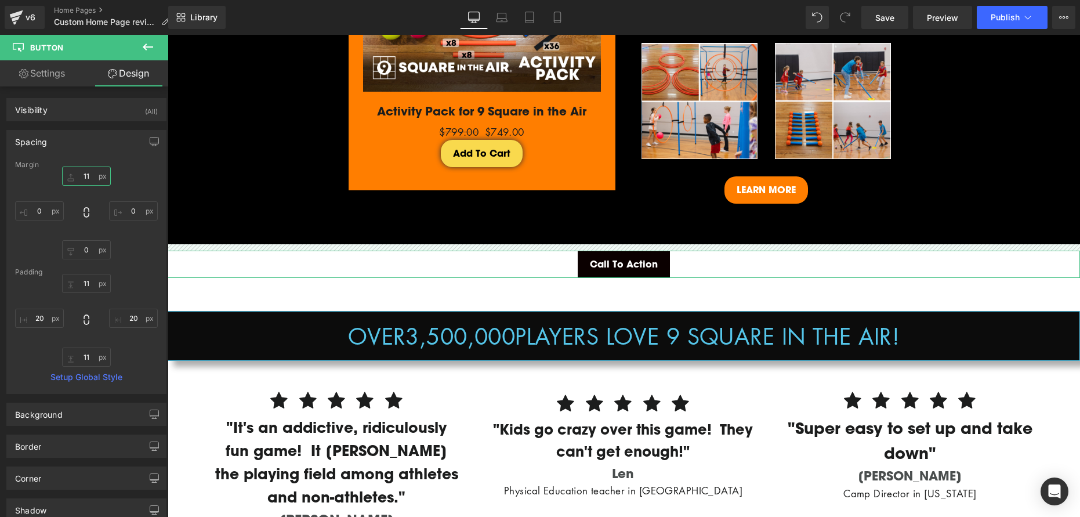
type input "1"
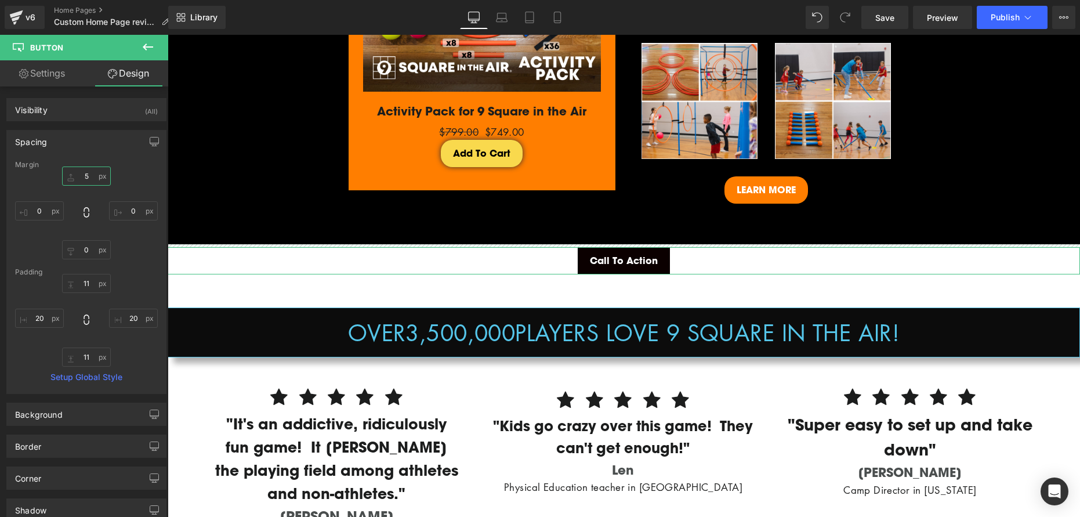
type input "57"
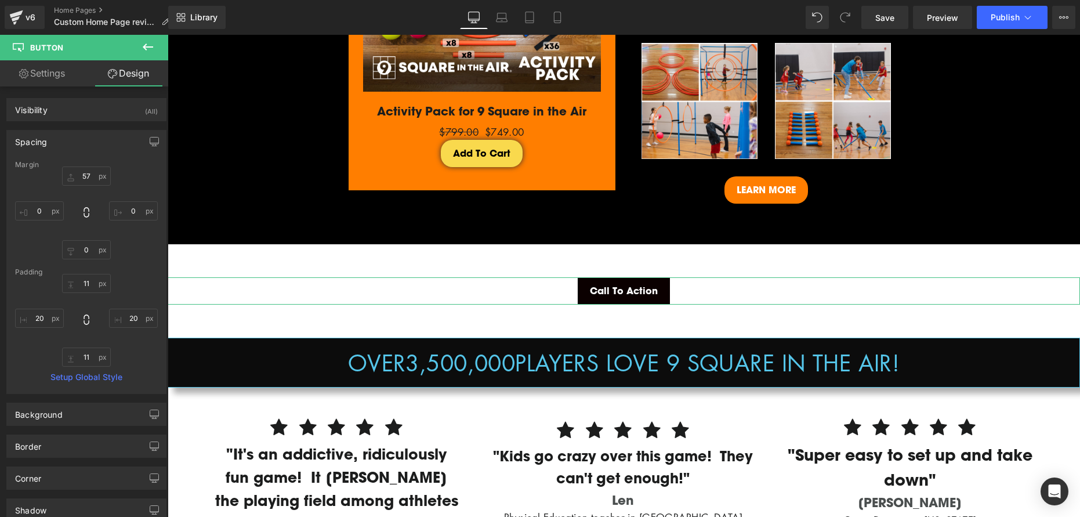
click at [50, 72] on link "Settings" at bounding box center [42, 73] width 84 height 26
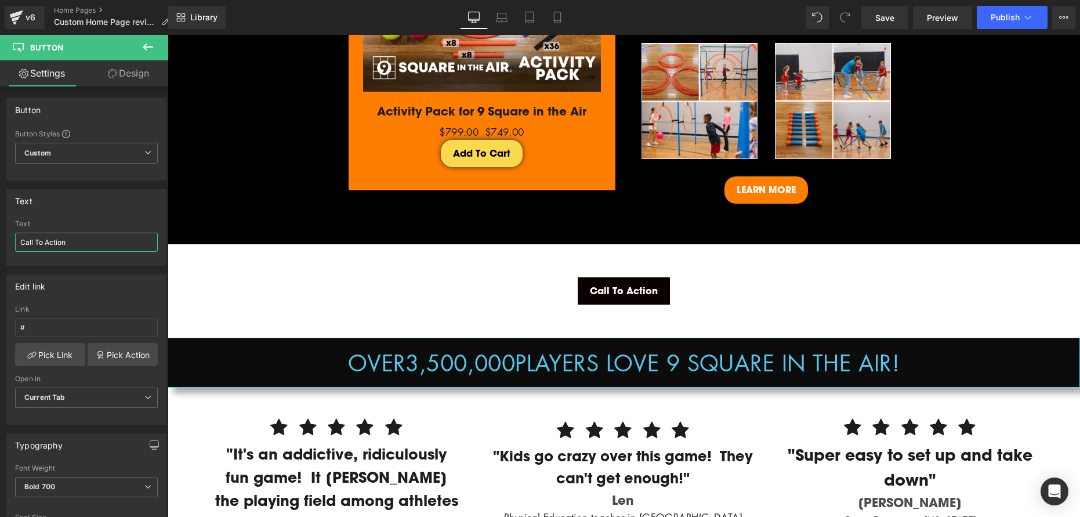
drag, startPoint x: 93, startPoint y: 244, endPoint x: -21, endPoint y: 231, distance: 115.4
click at [0, 231] on html "Button You are previewing how the will restyle your page. You can not edit Elem…" at bounding box center [540, 258] width 1080 height 517
type input "R"
type input "O"
type input "r"
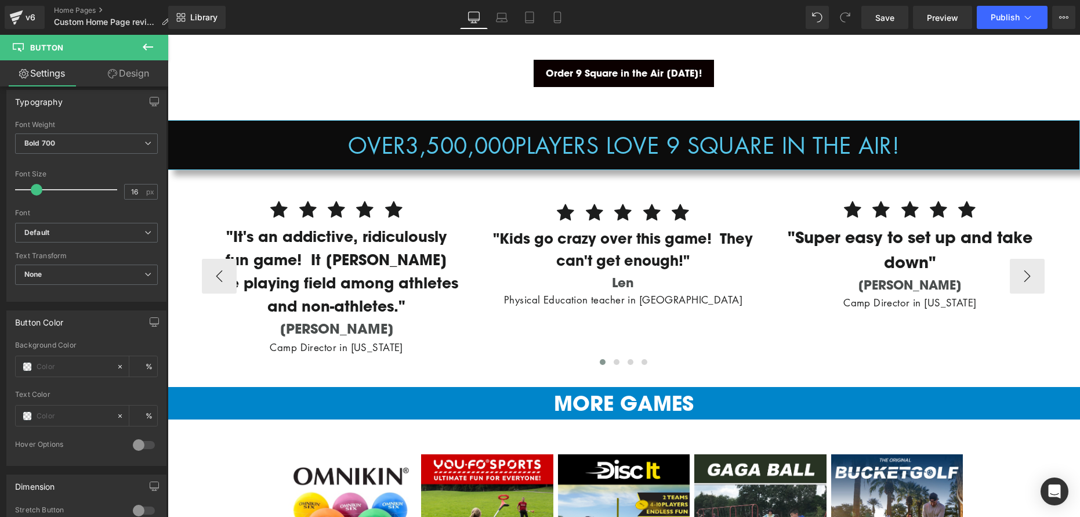
scroll to position [2183, 0]
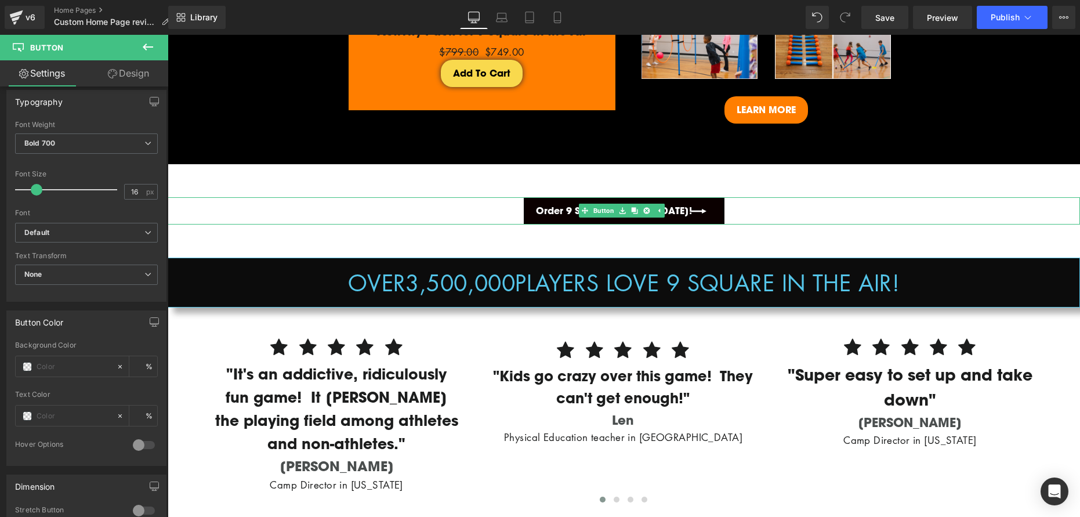
type input "Order 9 Square in the Air [DATE]!"
click at [560, 212] on link "Order 9 Square in the Air [DATE]!" at bounding box center [624, 210] width 201 height 27
click at [43, 365] on input "text" at bounding box center [74, 366] width 74 height 13
click at [30, 364] on span at bounding box center [27, 366] width 9 height 9
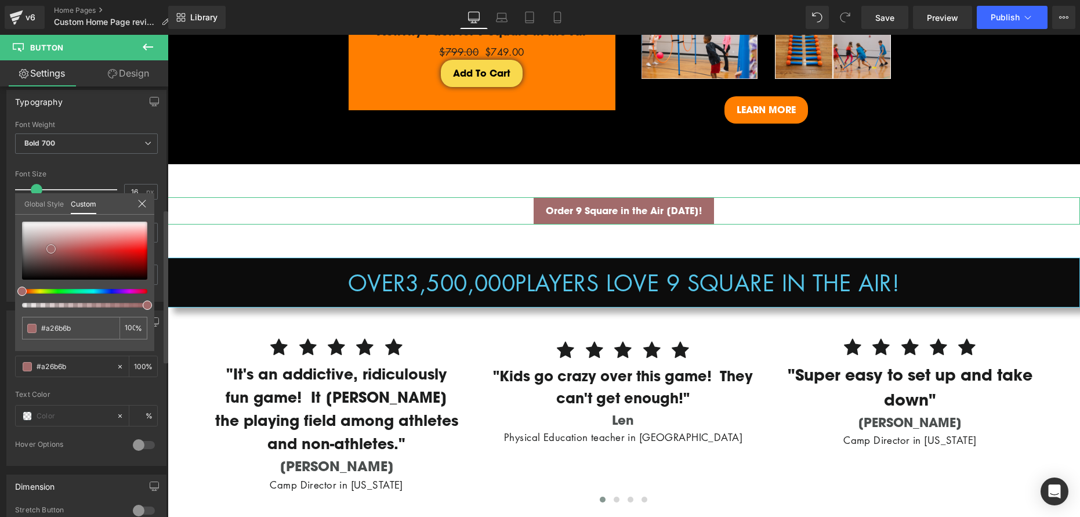
drag, startPoint x: 49, startPoint y: 255, endPoint x: 51, endPoint y: 249, distance: 6.6
click at [51, 249] on div at bounding box center [84, 250] width 125 height 58
click at [35, 203] on link "Global Style" at bounding box center [43, 203] width 39 height 20
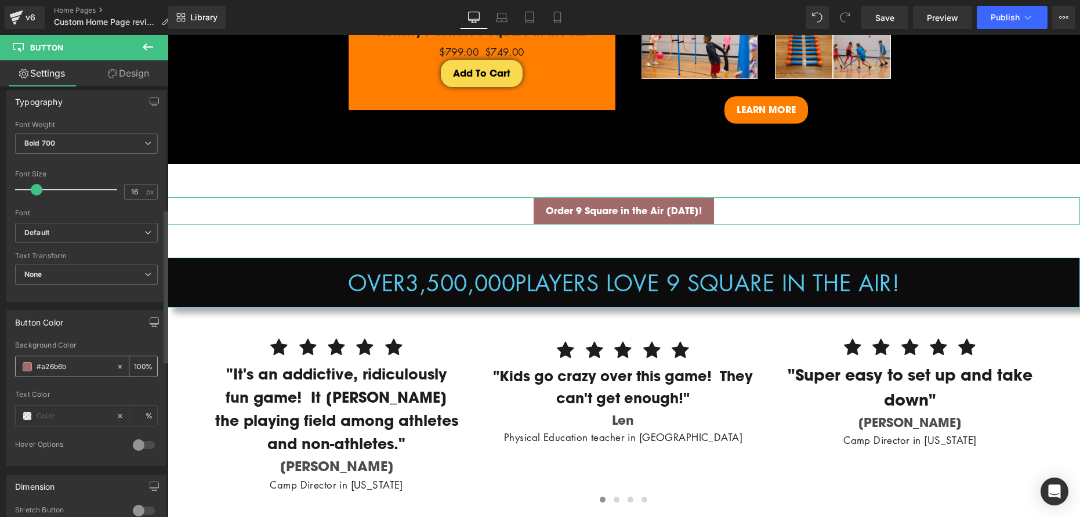
click at [23, 364] on span at bounding box center [27, 366] width 9 height 9
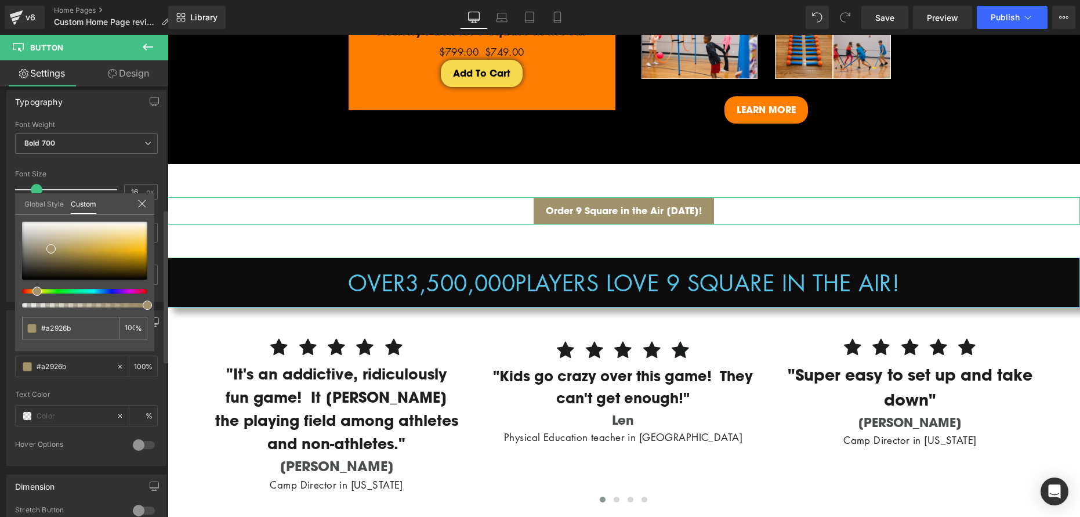
drag, startPoint x: 26, startPoint y: 295, endPoint x: 34, endPoint y: 295, distance: 8.1
click at [34, 295] on span at bounding box center [36, 290] width 9 height 9
drag, startPoint x: 78, startPoint y: 253, endPoint x: 46, endPoint y: 281, distance: 42.4
click at [107, 254] on div at bounding box center [84, 250] width 125 height 58
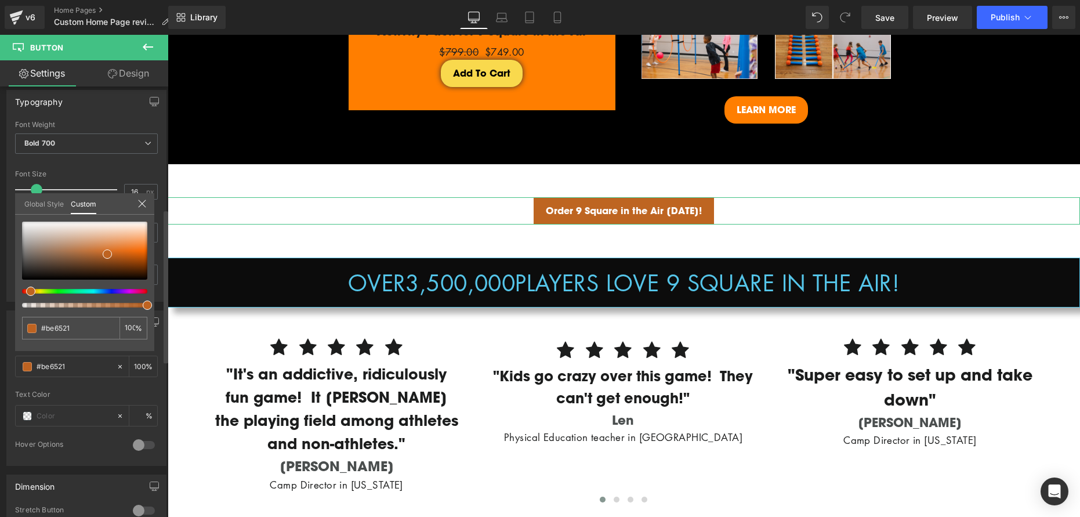
drag, startPoint x: 35, startPoint y: 292, endPoint x: 25, endPoint y: 292, distance: 9.9
click at [25, 292] on div at bounding box center [79, 291] width 125 height 5
drag, startPoint x: 27, startPoint y: 292, endPoint x: 81, endPoint y: 271, distance: 57.1
click at [27, 291] on div at bounding box center [79, 291] width 125 height 5
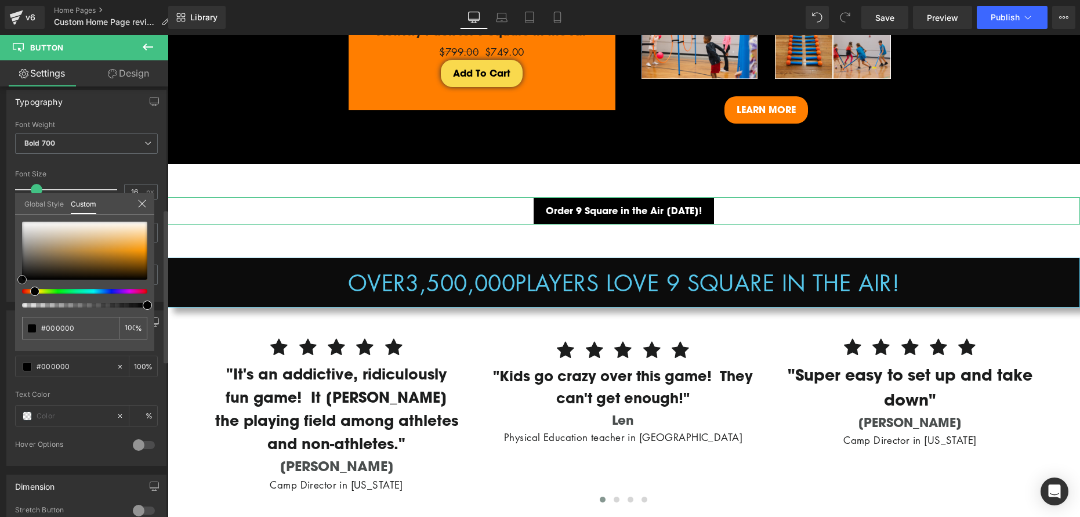
drag, startPoint x: 107, startPoint y: 255, endPoint x: 2, endPoint y: 285, distance: 109.2
click at [2, 301] on div "Button Color Background Color % Text Color % 0 Hover Options Background Color H…" at bounding box center [86, 383] width 173 height 164
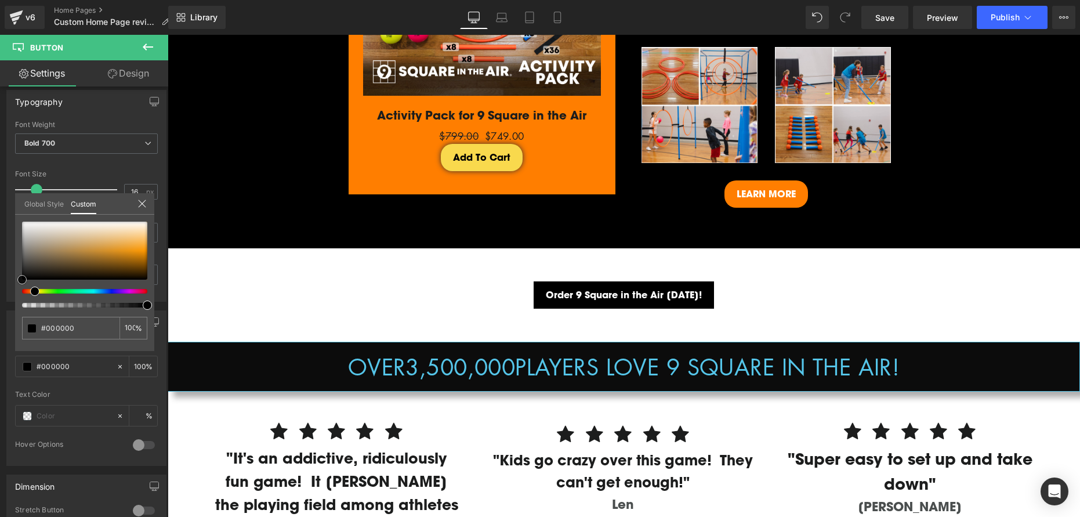
scroll to position [2101, 0]
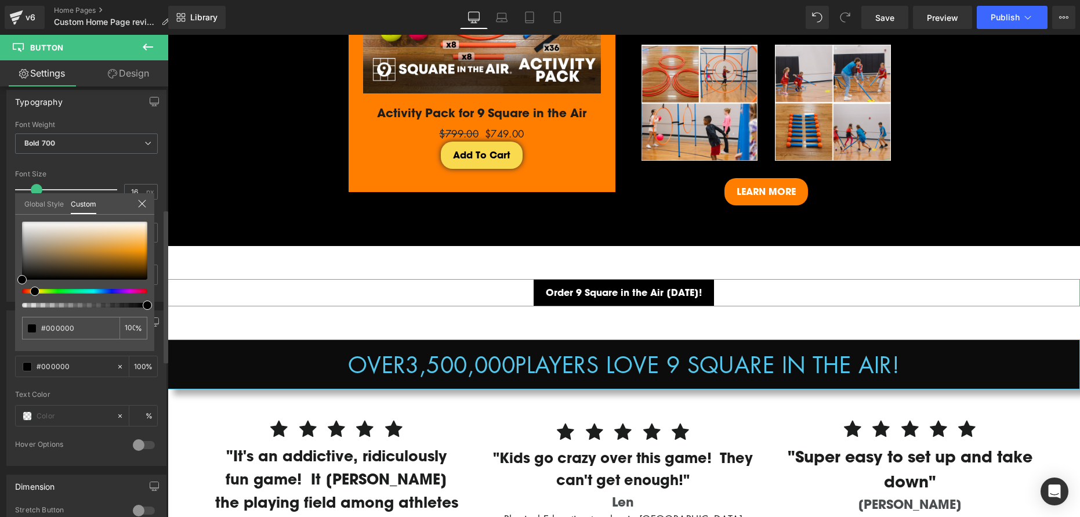
click at [144, 205] on icon at bounding box center [142, 203] width 8 height 8
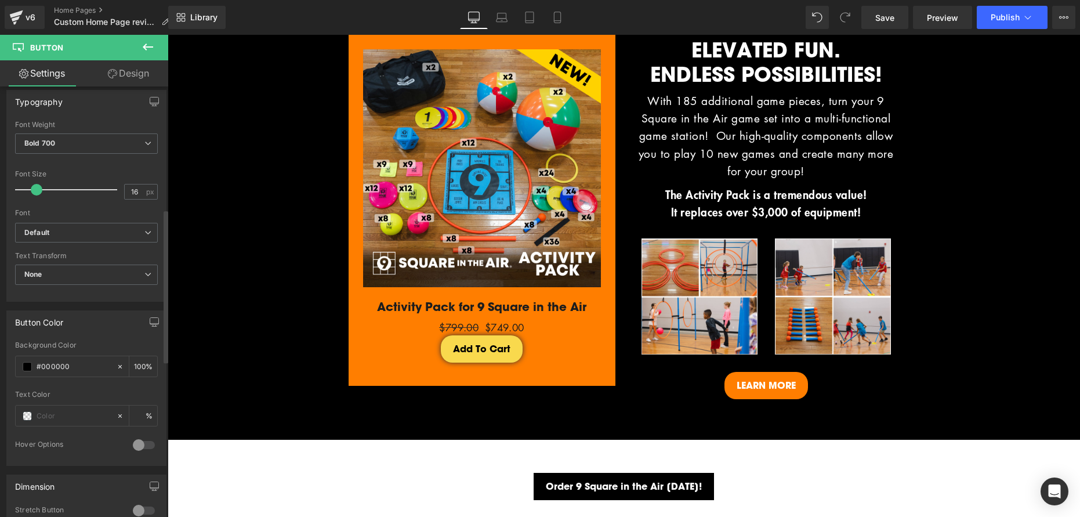
scroll to position [2046, 0]
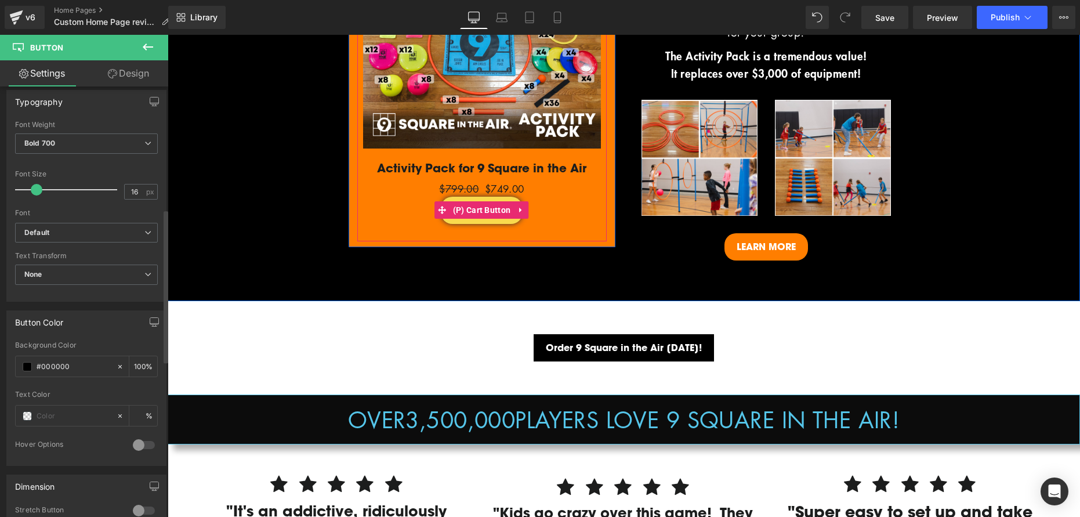
click at [375, 198] on div "Add To Cart" at bounding box center [482, 210] width 238 height 27
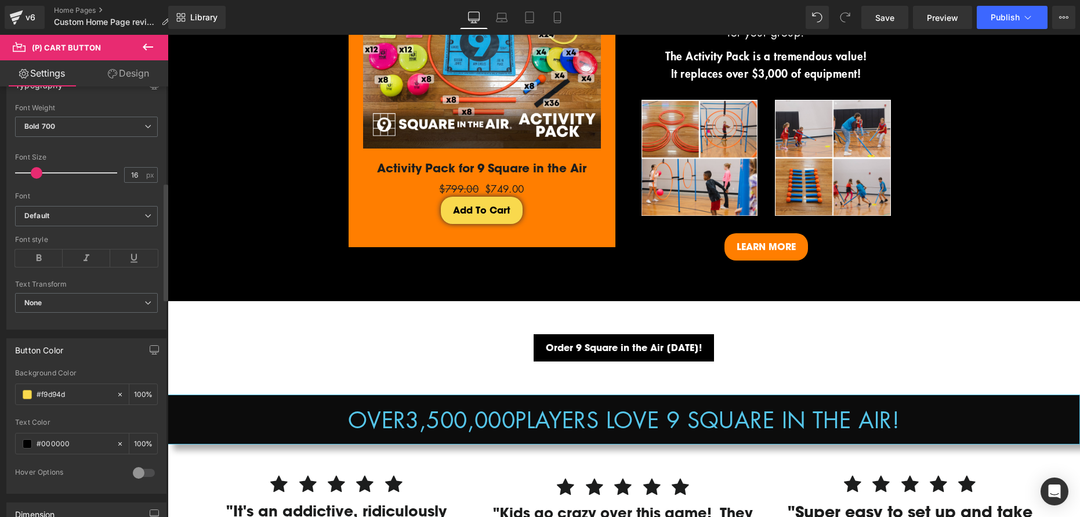
scroll to position [353, 0]
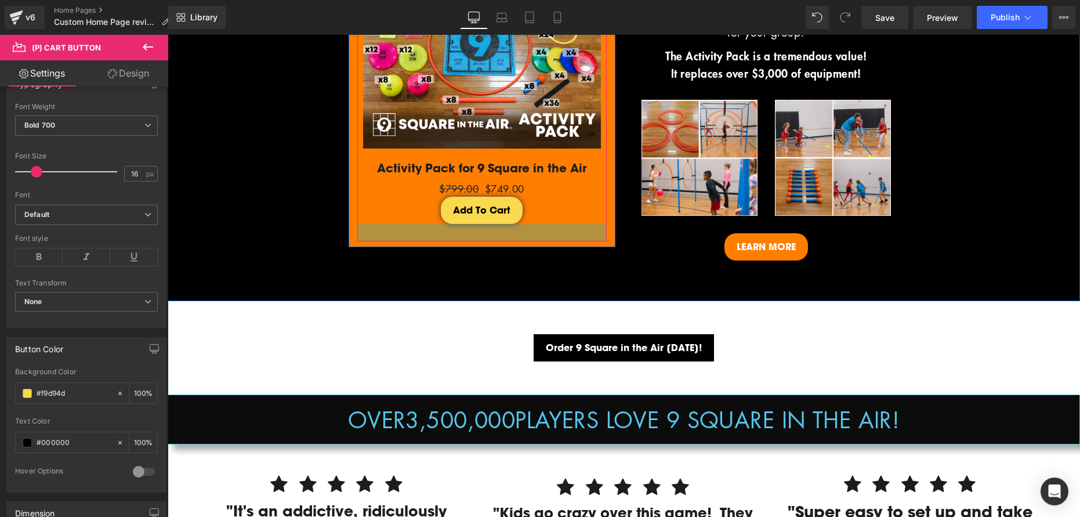
click at [376, 228] on div at bounding box center [481, 232] width 249 height 17
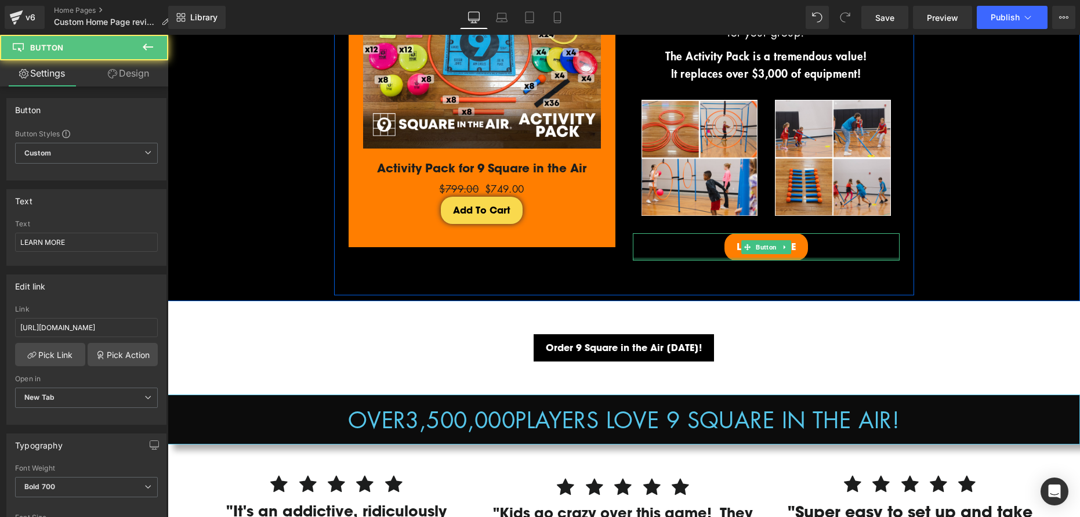
click at [749, 257] on div at bounding box center [766, 258] width 267 height 3
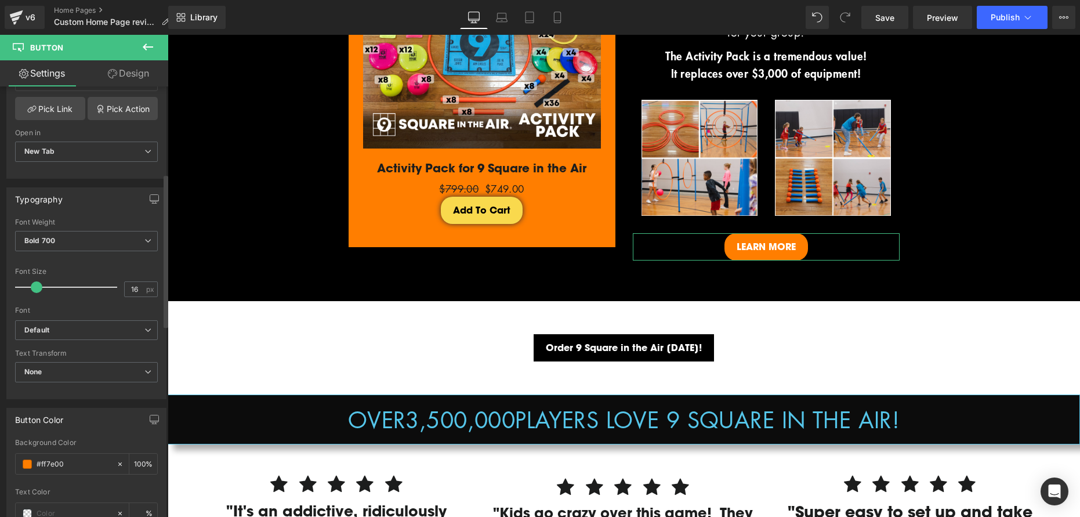
scroll to position [246, 0]
click at [50, 465] on input "#ff7e00" at bounding box center [74, 463] width 74 height 13
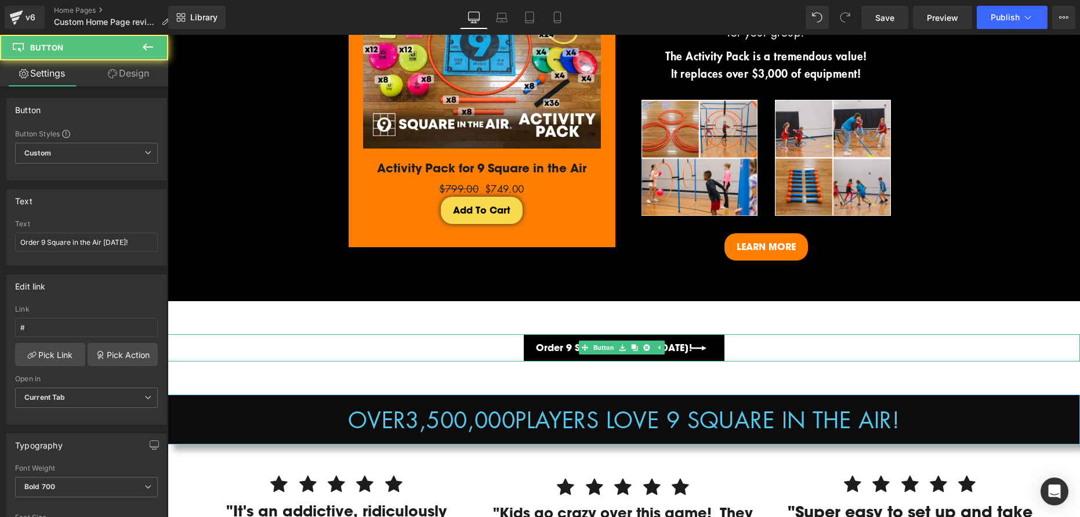
click at [560, 347] on link "Order 9 Square in the Air [DATE]!" at bounding box center [624, 347] width 201 height 27
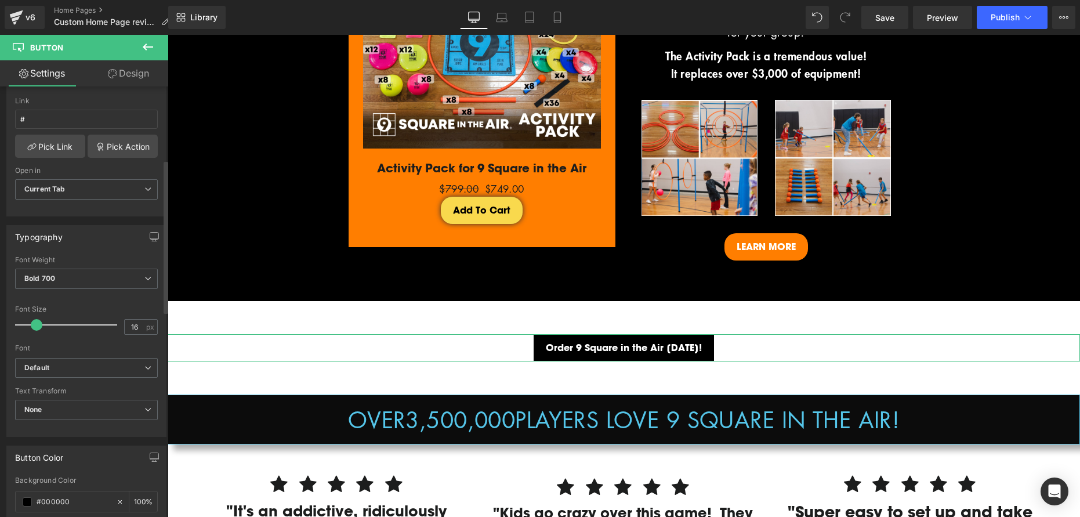
scroll to position [212, 0]
click at [28, 496] on span at bounding box center [27, 497] width 9 height 9
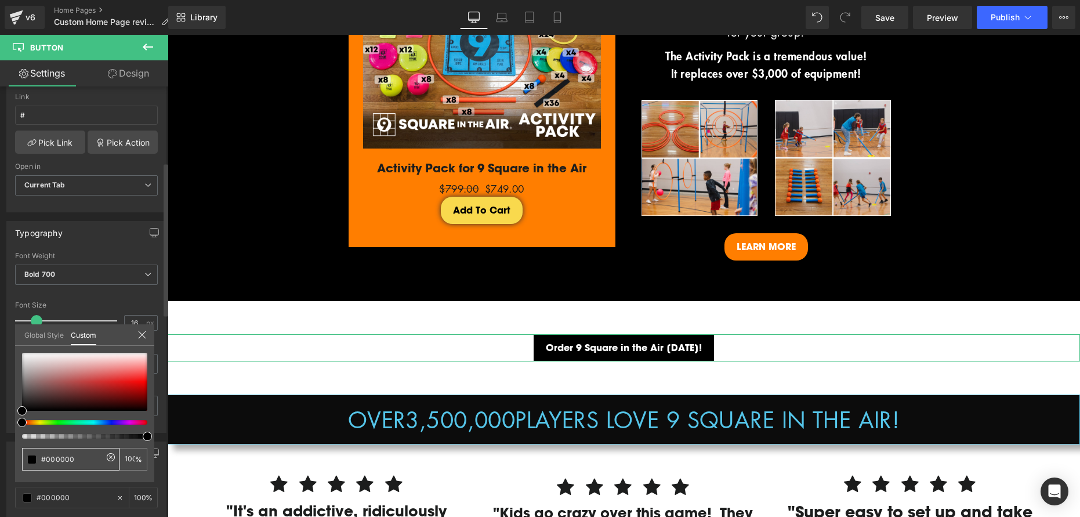
click at [71, 462] on input "#000000" at bounding box center [71, 459] width 61 height 12
paste input "ff7e"
type input "#ff7e00"
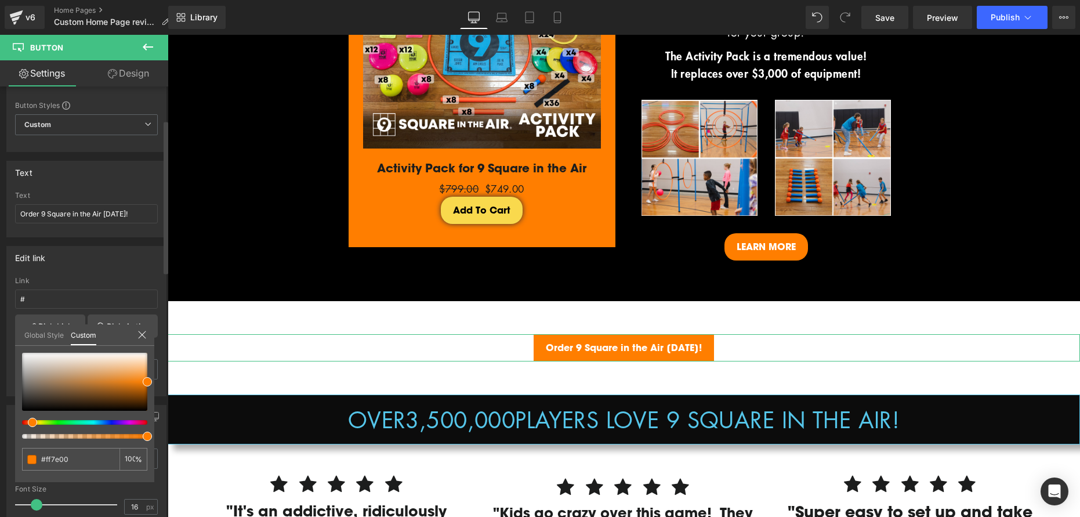
scroll to position [26, 0]
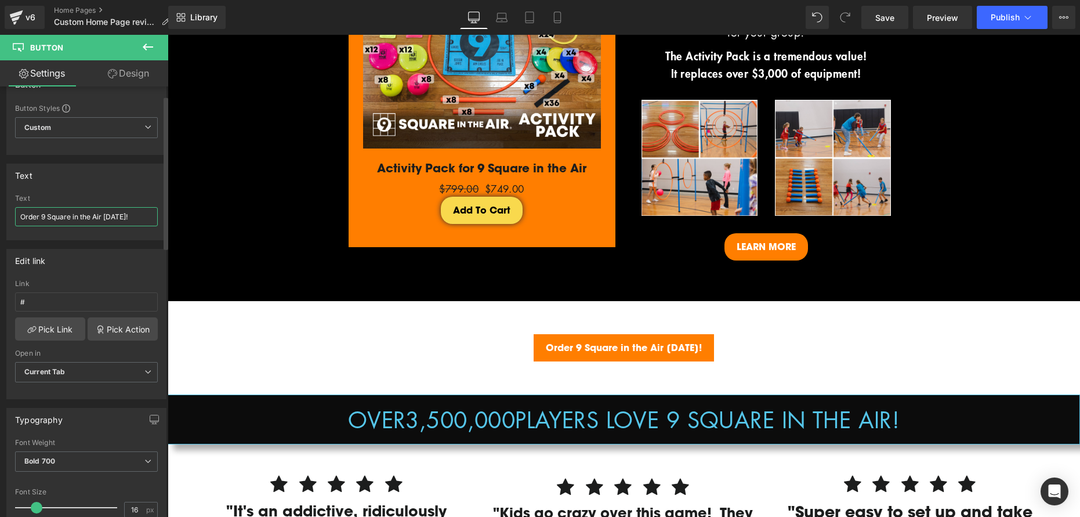
drag, startPoint x: 132, startPoint y: 216, endPoint x: -46, endPoint y: 215, distance: 178.0
click at [0, 215] on html "Button You are previewing how the will restyle your page. You can not edit Elem…" at bounding box center [540, 258] width 1080 height 517
type input "ORDER 9 SQUARE IN THE AIR [DATE]!"
click at [61, 330] on link "Pick Link" at bounding box center [50, 328] width 70 height 23
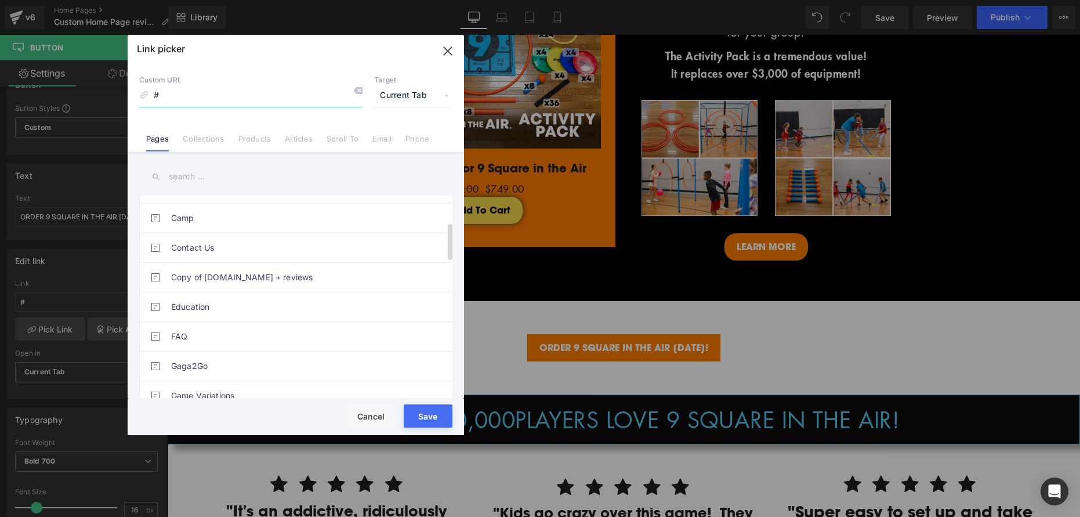
scroll to position [145, 0]
click at [217, 140] on link "Collections" at bounding box center [203, 142] width 41 height 17
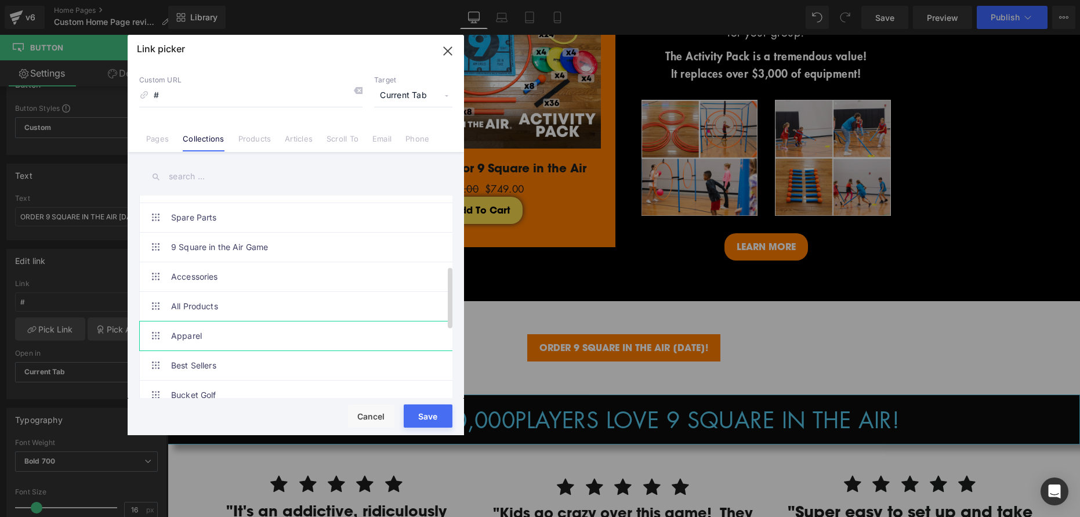
scroll to position [231, 0]
click at [185, 304] on link "All Products" at bounding box center [298, 304] width 255 height 29
click at [433, 416] on button "Save" at bounding box center [428, 415] width 49 height 23
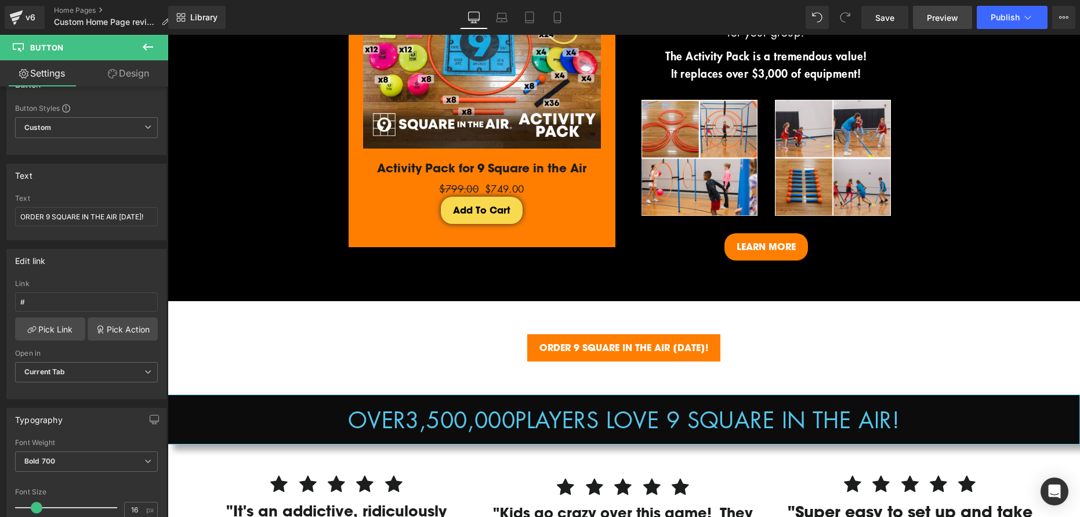
click at [944, 15] on span "Preview" at bounding box center [941, 18] width 31 height 12
click at [884, 17] on span "Save" at bounding box center [884, 18] width 19 height 12
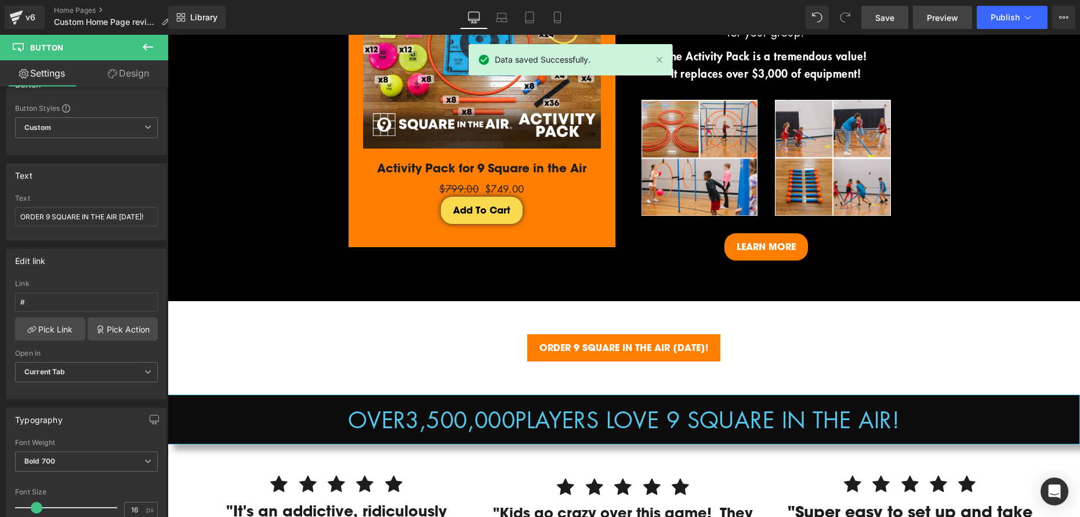
click at [938, 19] on span "Preview" at bounding box center [941, 18] width 31 height 12
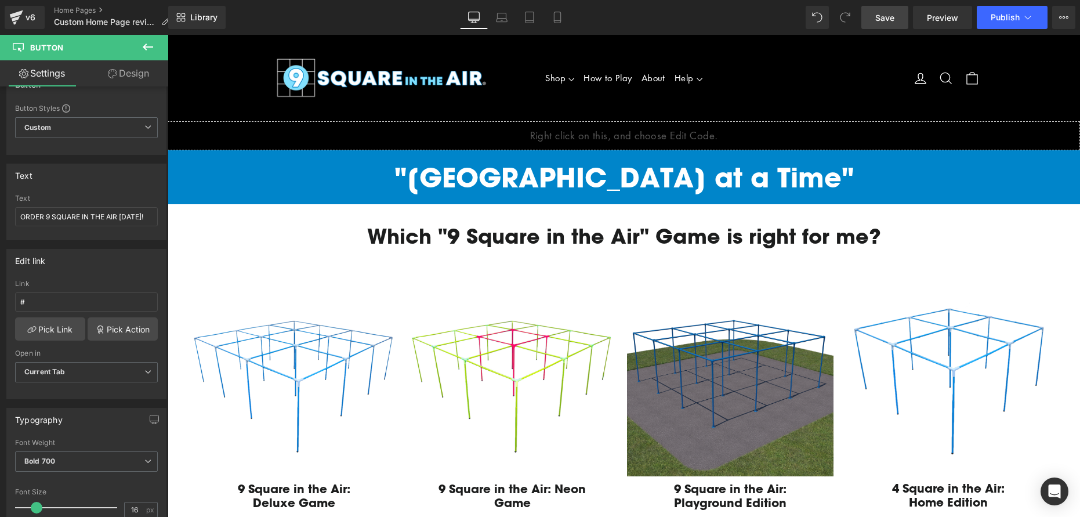
scroll to position [0, 0]
click at [133, 75] on link "Design" at bounding box center [128, 73] width 84 height 26
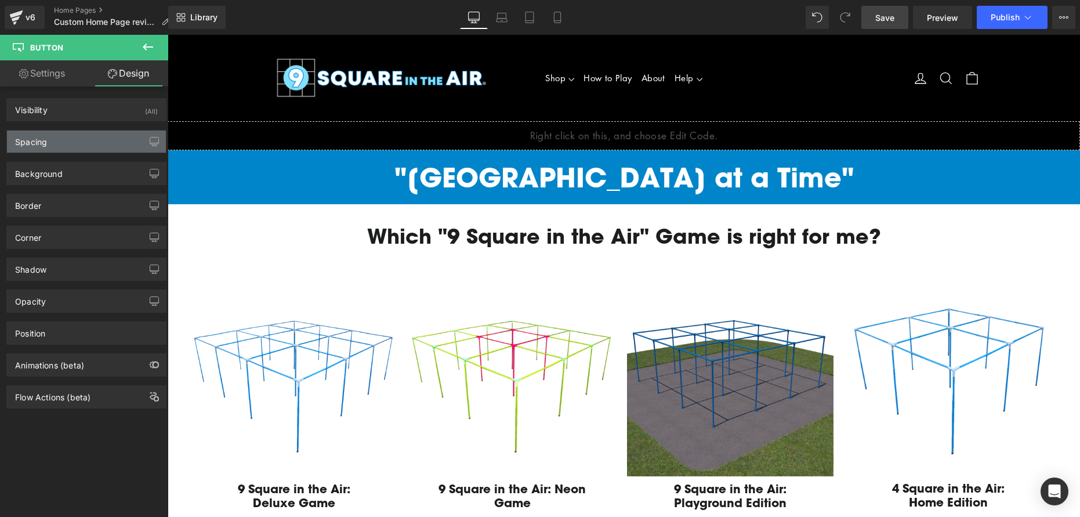
click at [52, 138] on div "Spacing" at bounding box center [86, 141] width 159 height 22
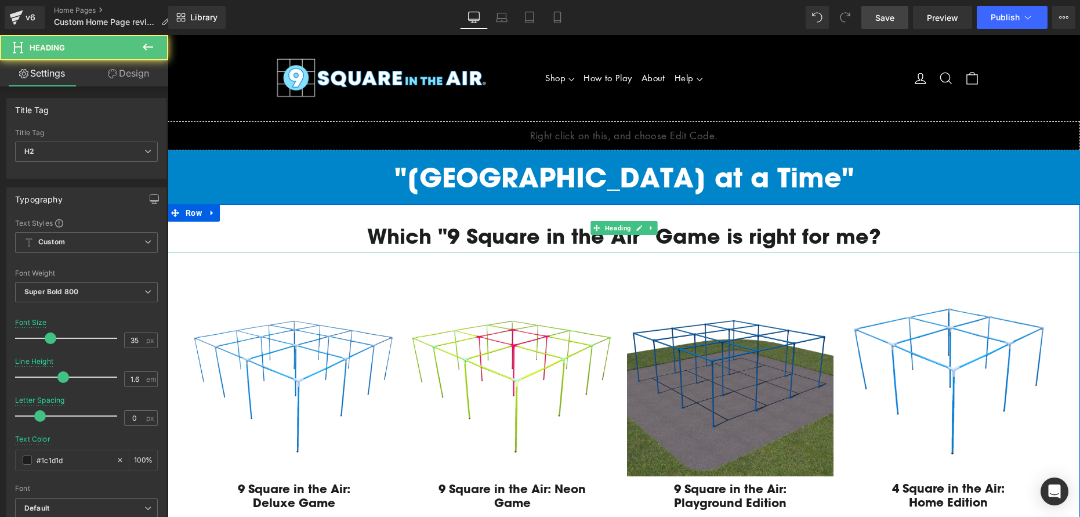
click at [513, 236] on h2 "Which "9 Square in the Air" Game is right for me?" at bounding box center [623, 236] width 900 height 32
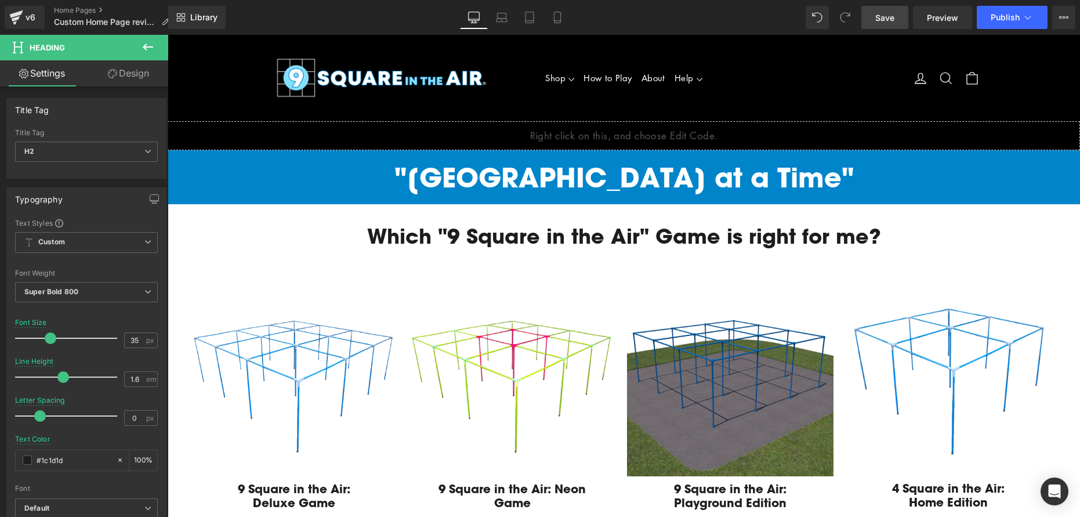
click at [114, 75] on icon at bounding box center [112, 73] width 9 height 9
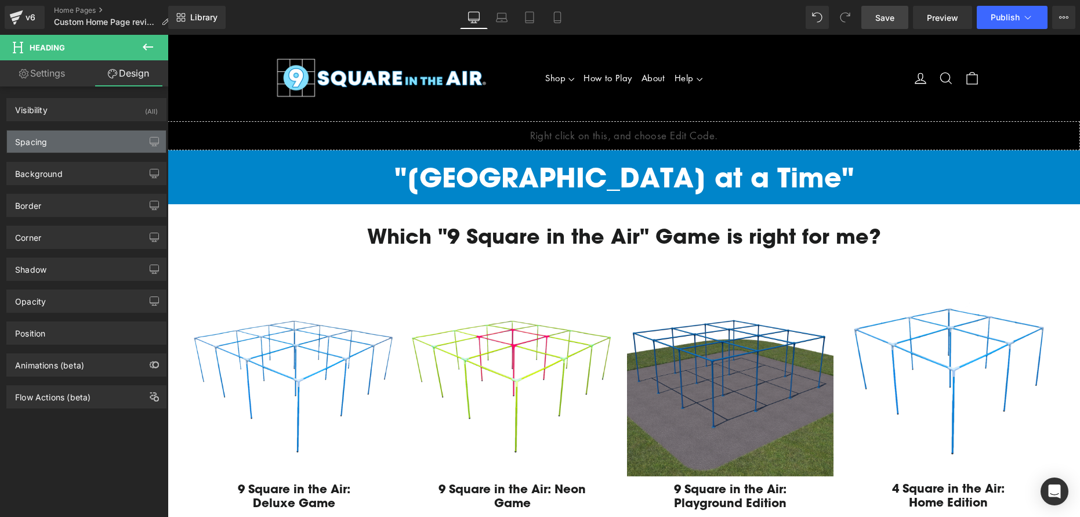
click at [91, 144] on div "Spacing" at bounding box center [86, 141] width 159 height 22
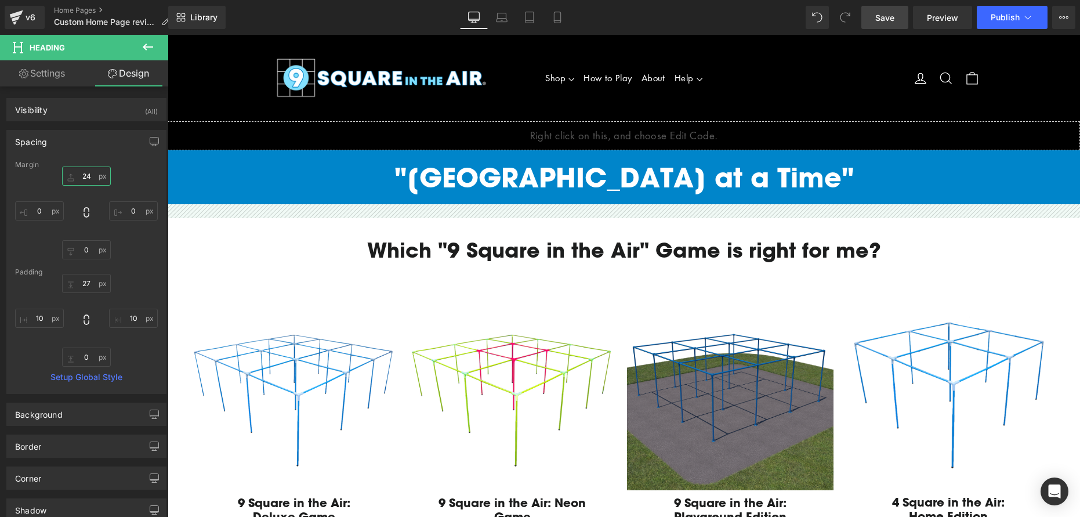
drag, startPoint x: 84, startPoint y: 174, endPoint x: 65, endPoint y: 156, distance: 26.3
click at [65, 156] on div "Spacing [GEOGRAPHIC_DATA] [GEOGRAPHIC_DATA] Setup Global Style" at bounding box center [86, 262] width 160 height 264
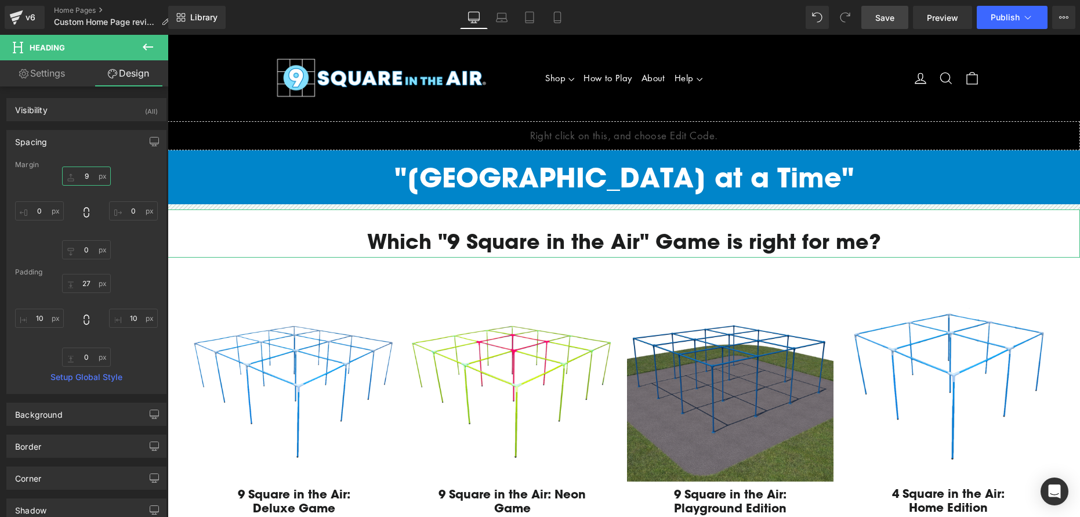
drag, startPoint x: 79, startPoint y: 176, endPoint x: 87, endPoint y: 189, distance: 15.1
click at [87, 189] on div at bounding box center [86, 212] width 143 height 93
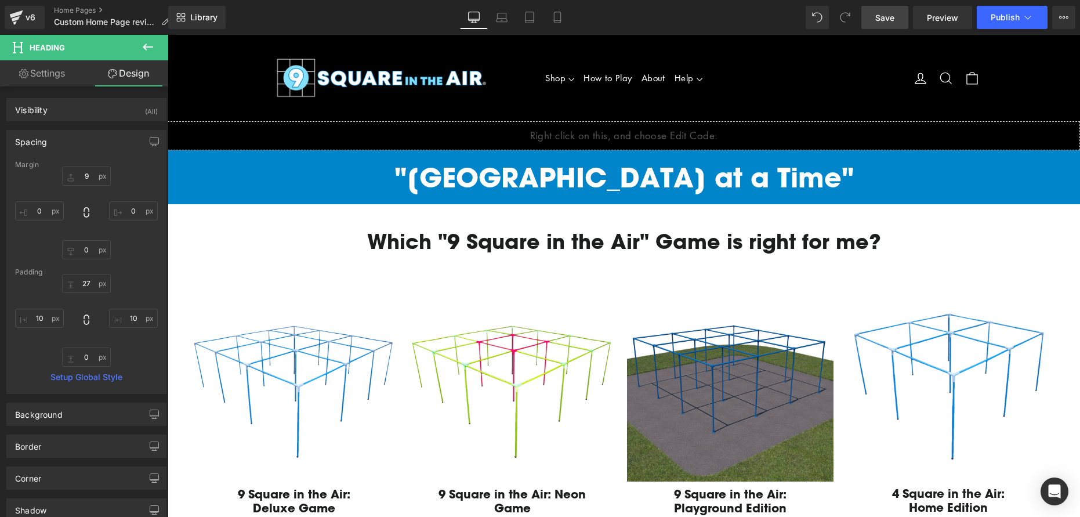
click at [881, 20] on span "Save" at bounding box center [884, 18] width 19 height 12
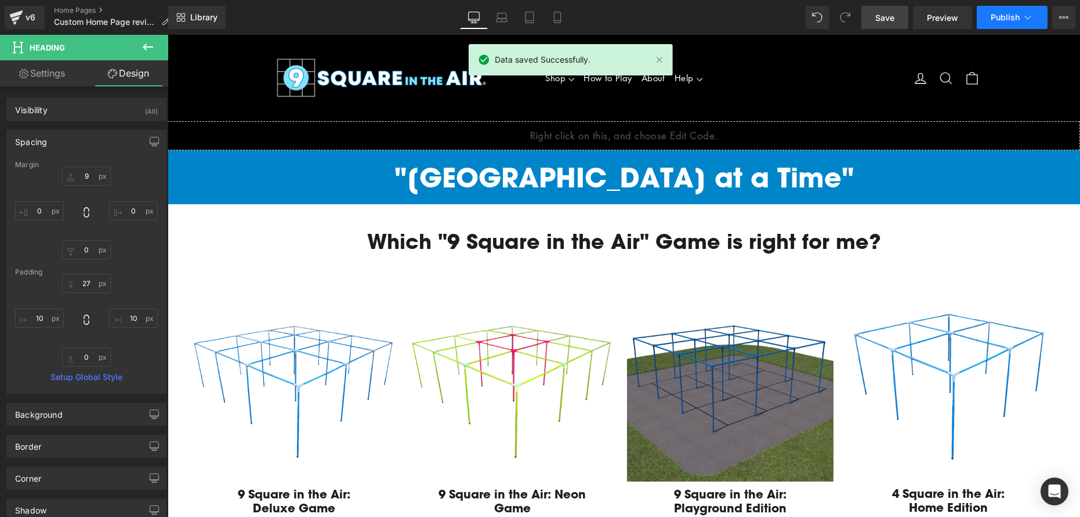
click at [997, 17] on span "Publish" at bounding box center [1004, 17] width 29 height 9
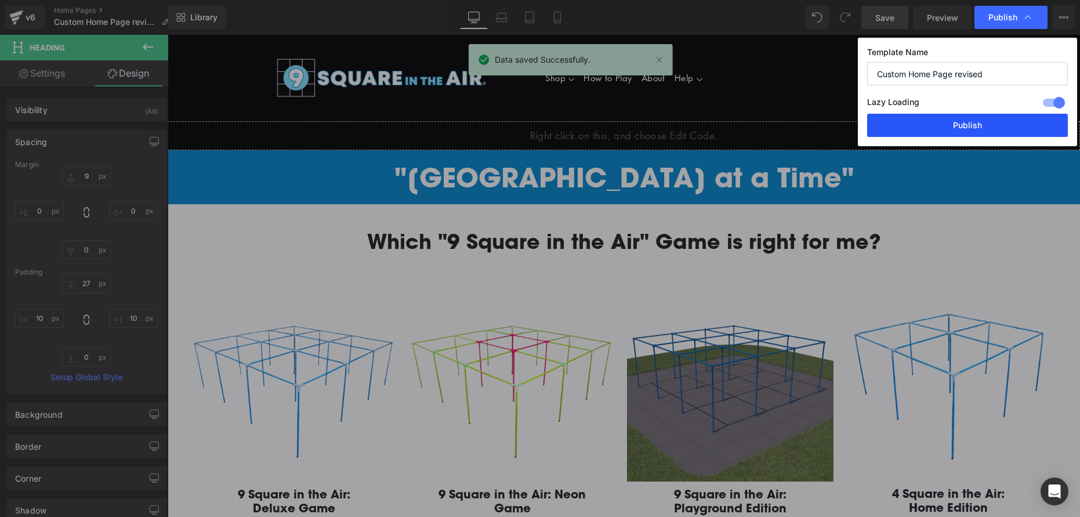
click at [968, 127] on button "Publish" at bounding box center [967, 125] width 201 height 23
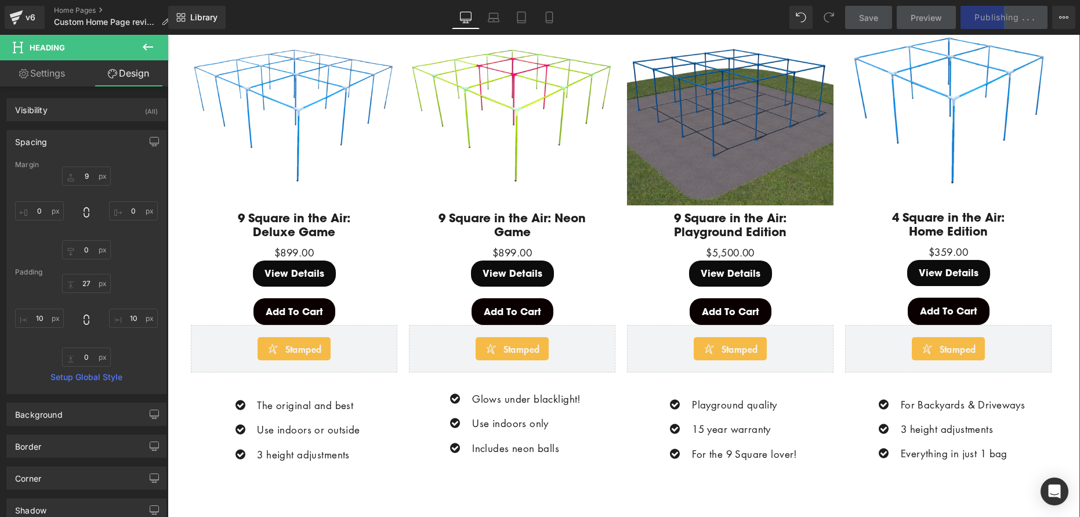
scroll to position [277, 0]
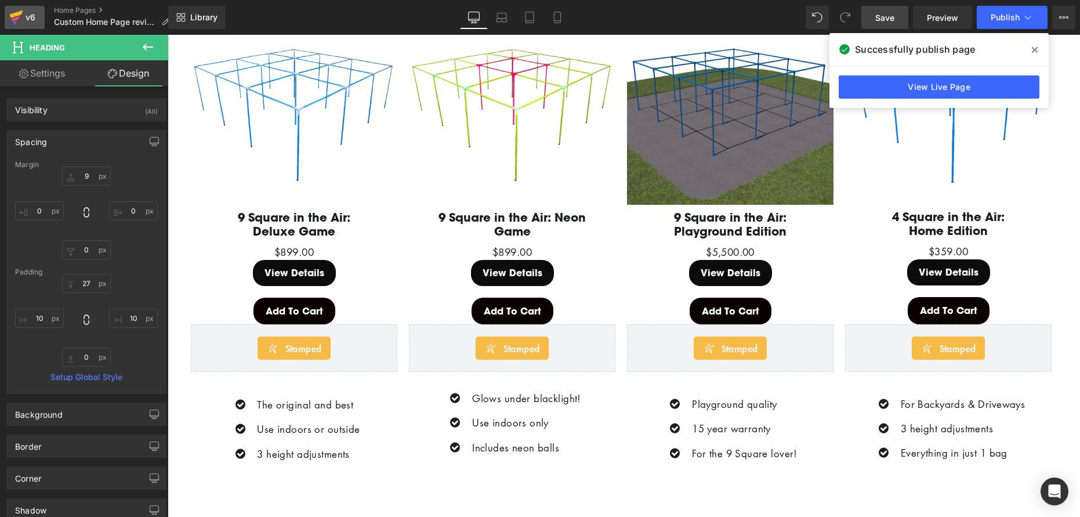
click at [23, 15] on div "v6" at bounding box center [30, 17] width 14 height 15
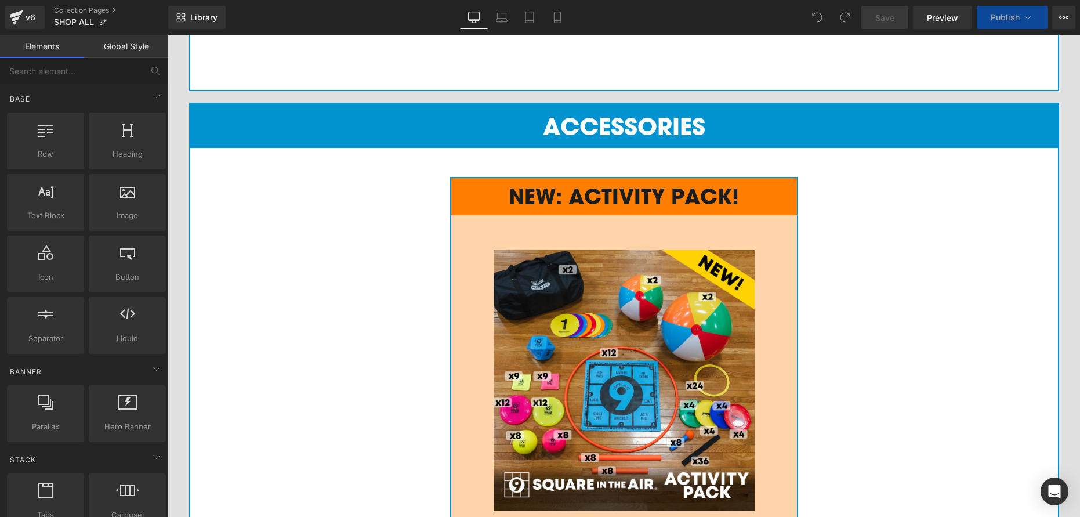
scroll to position [659, 0]
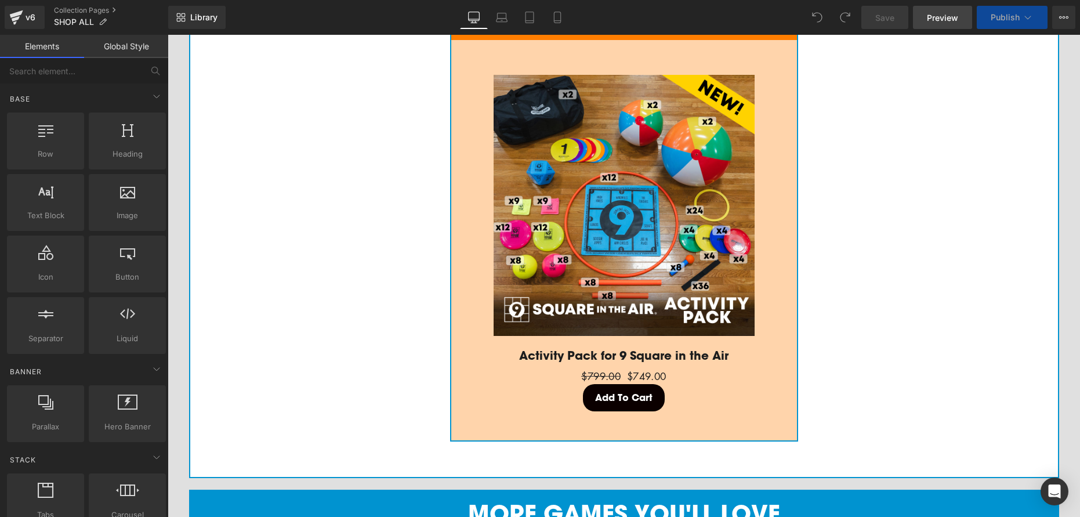
click at [932, 21] on span "Preview" at bounding box center [941, 18] width 31 height 12
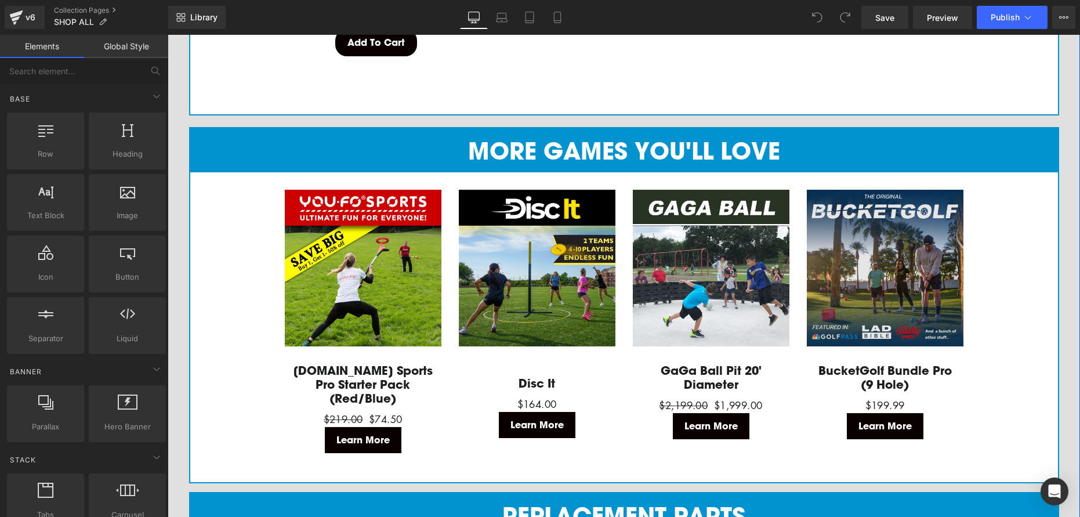
scroll to position [2349, 0]
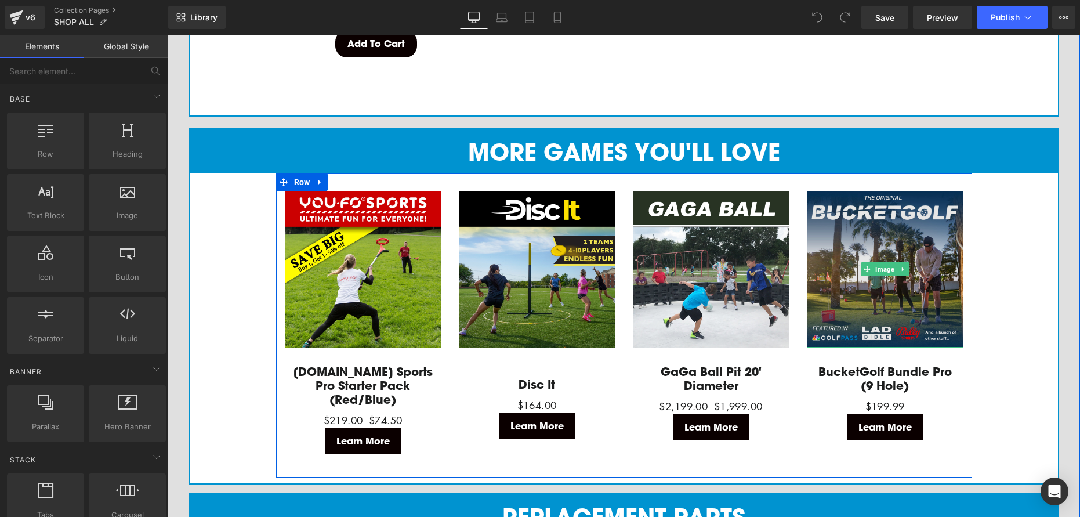
click at [904, 298] on img at bounding box center [884, 269] width 157 height 157
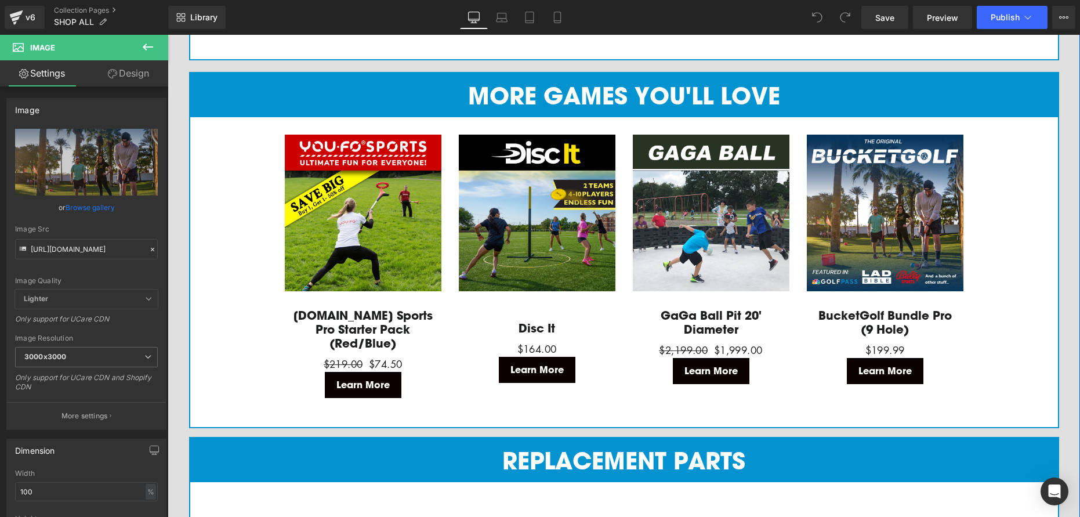
scroll to position [2408, 0]
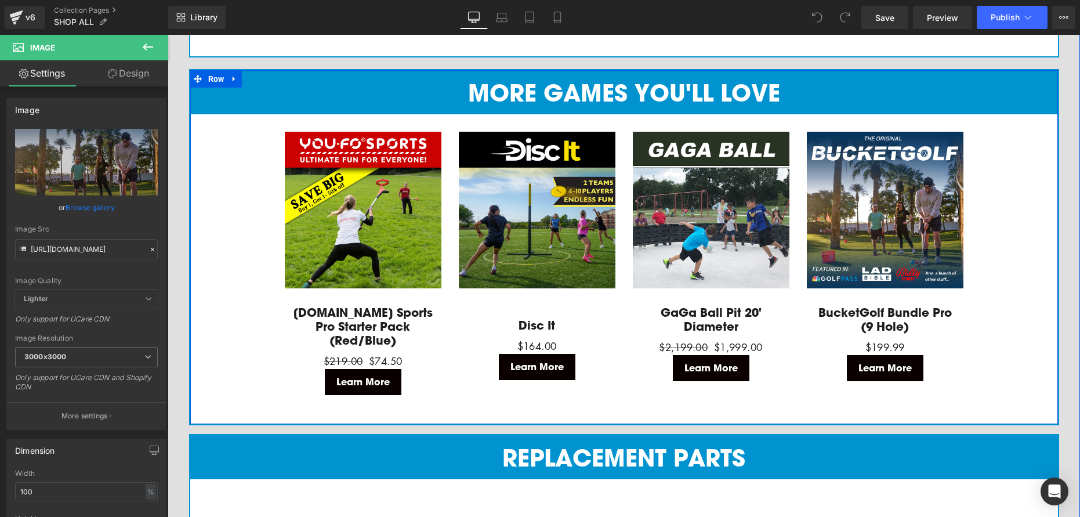
click at [251, 137] on div "MORE GAMES YOU'LL LOVE Heading Image YOU.FO Sports Pro Starter Pack (Red/Blue) …" at bounding box center [623, 244] width 867 height 348
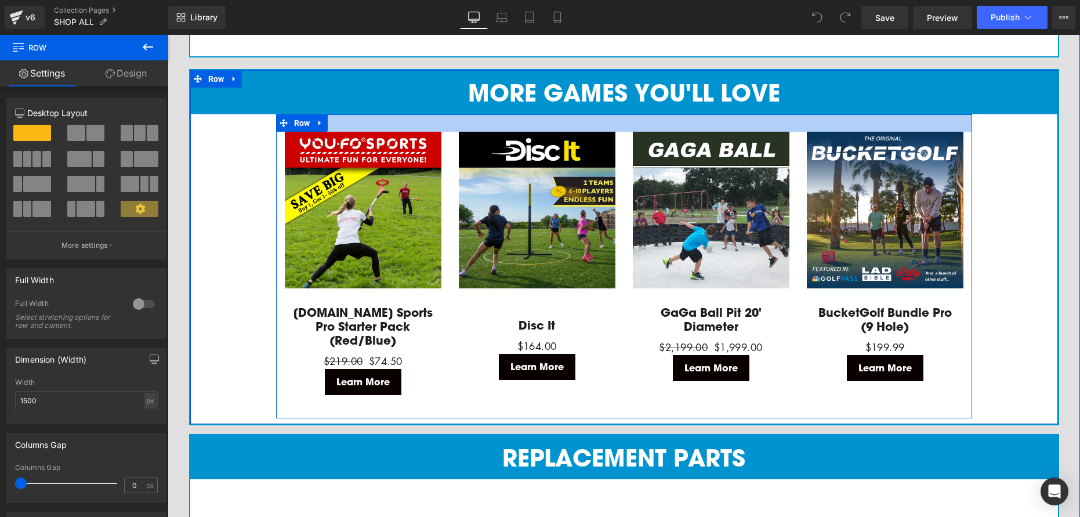
click at [368, 123] on div at bounding box center [624, 122] width 696 height 17
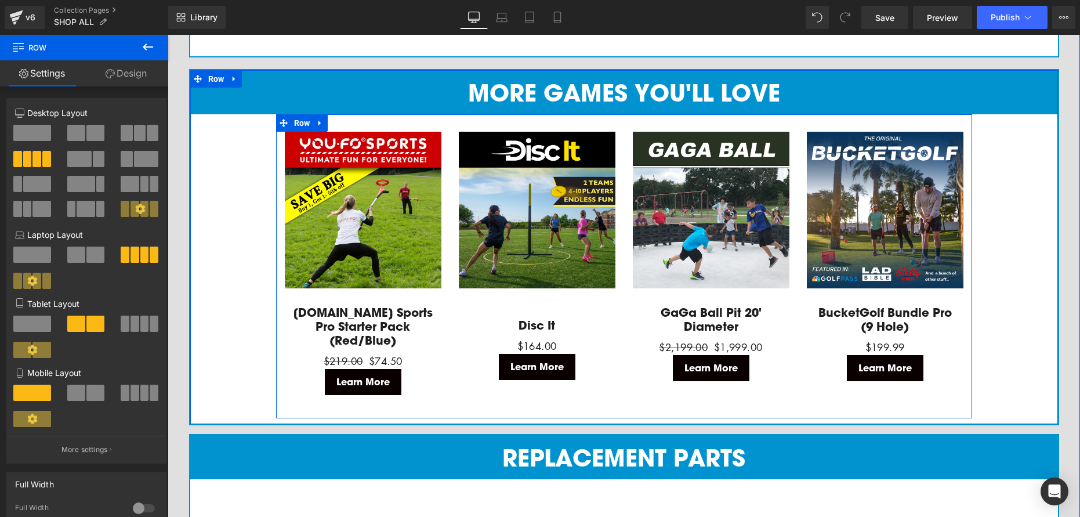
click at [279, 208] on div "Image YOU.FO Sports Pro Starter Pack (Red/Blue) (P) Title $219.00 $74.50 (P) Pr…" at bounding box center [363, 272] width 174 height 281
click at [801, 323] on div "Image BucketGolf Bundle Pro (9 Hole) (P) Title $0 $199.99 (P) Price Learn More …" at bounding box center [885, 265] width 174 height 267
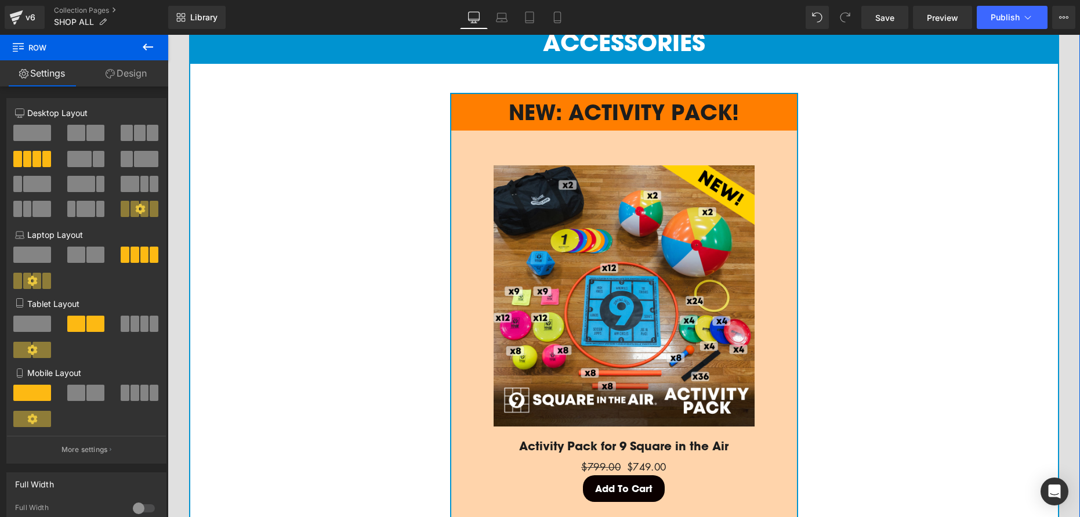
scroll to position [1104, 0]
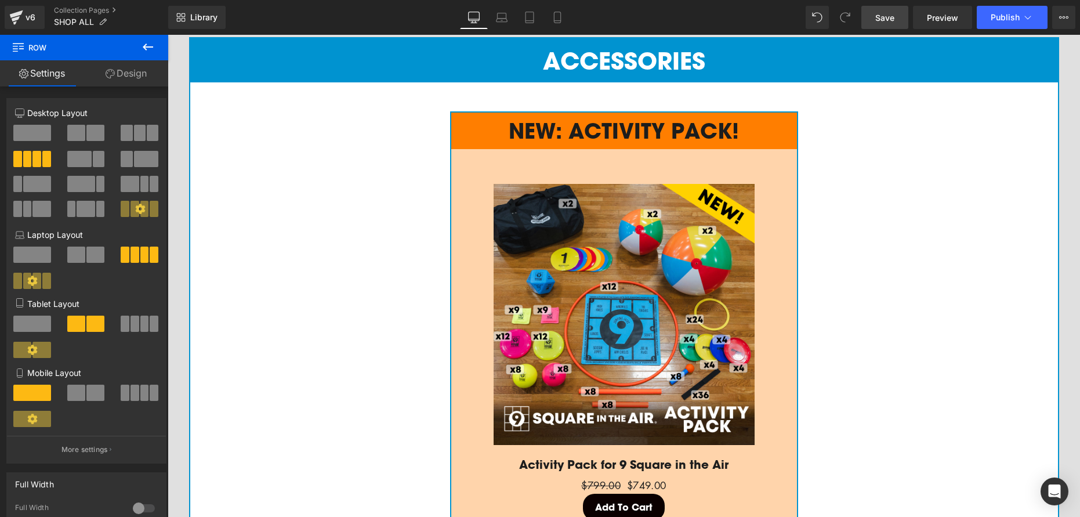
click at [892, 20] on span "Save" at bounding box center [884, 18] width 19 height 12
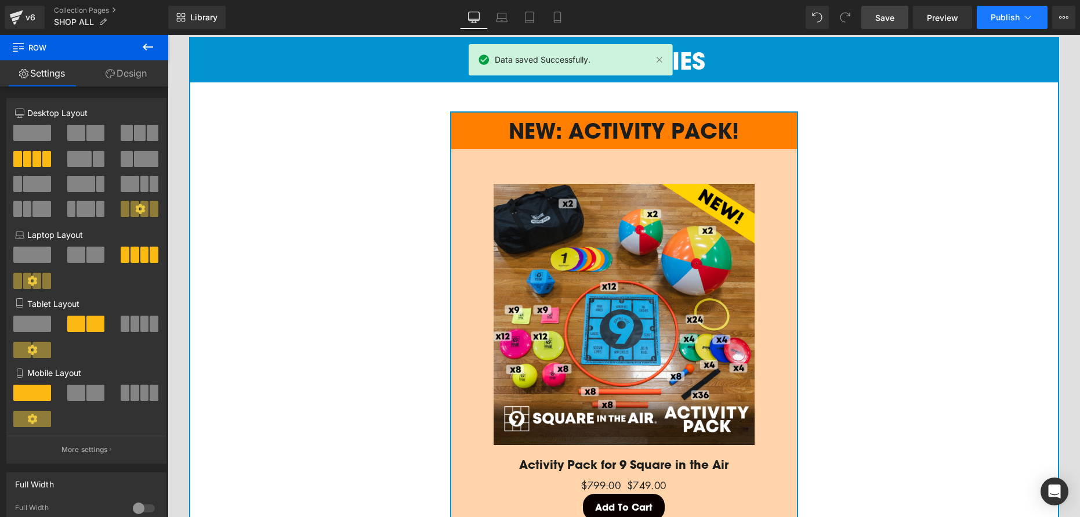
click at [1008, 19] on span "Publish" at bounding box center [1004, 17] width 29 height 9
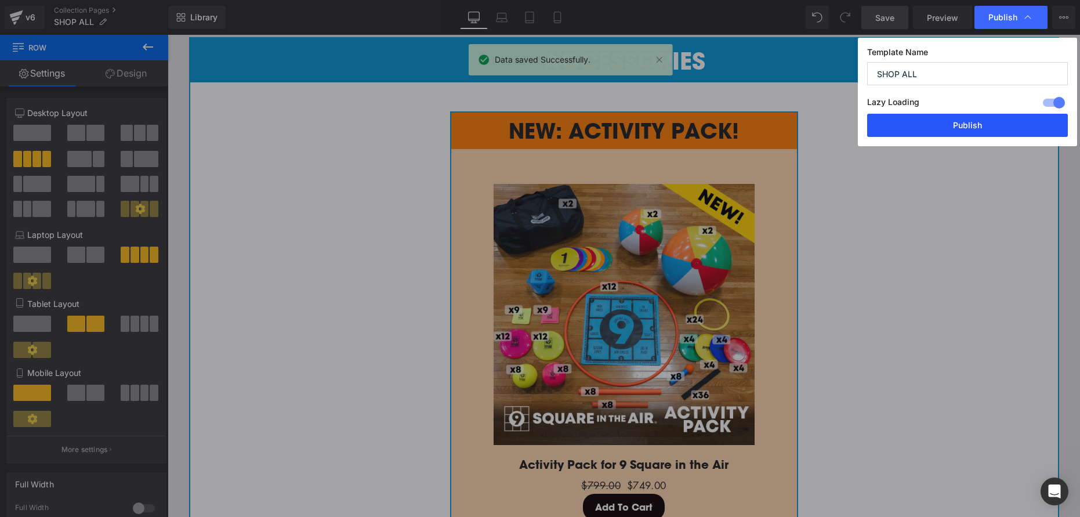
click at [963, 130] on button "Publish" at bounding box center [967, 125] width 201 height 23
